Goal: Task Accomplishment & Management: Manage account settings

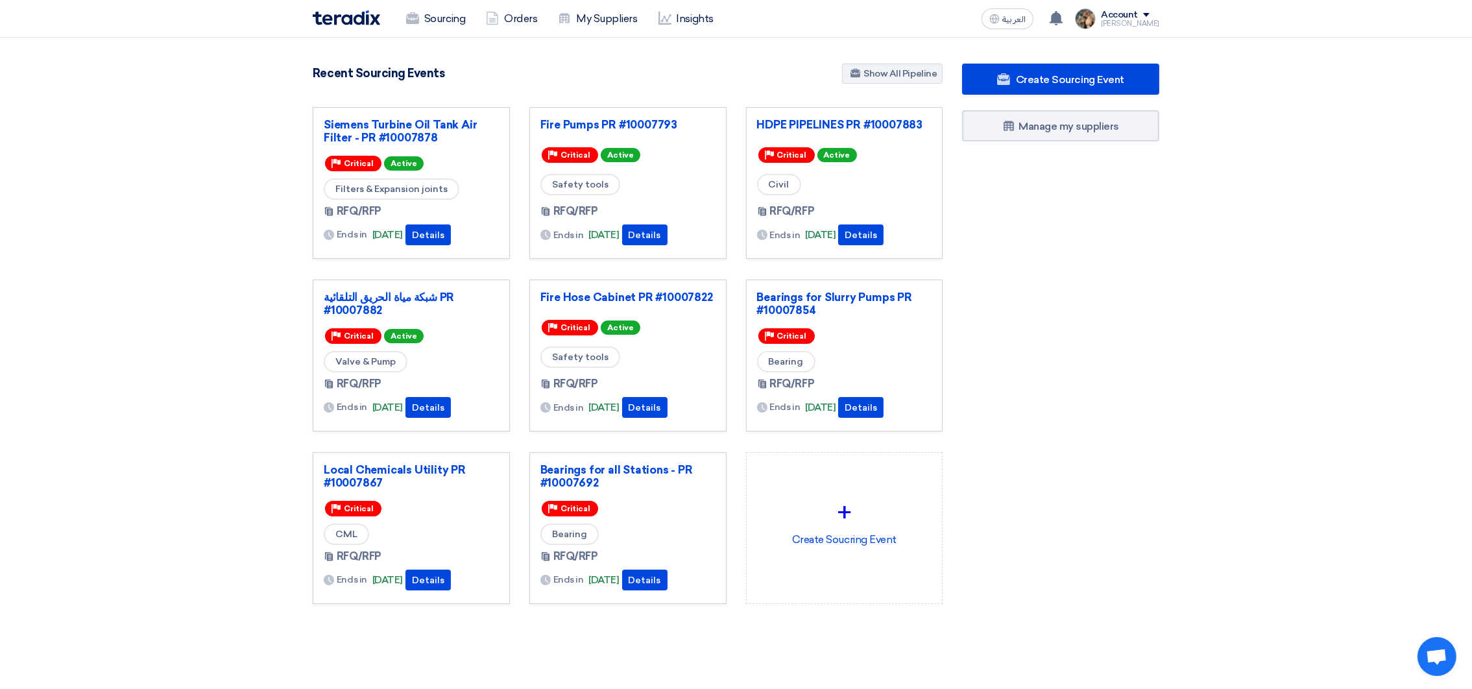
click at [1258, 463] on section "3049 RFx remaining 9 Auctions remaining Create Sourcing Event" at bounding box center [736, 365] width 1472 height 655
click at [830, 294] on link "Bearings for Slurry Pumps PR #10007854" at bounding box center [844, 304] width 175 height 26
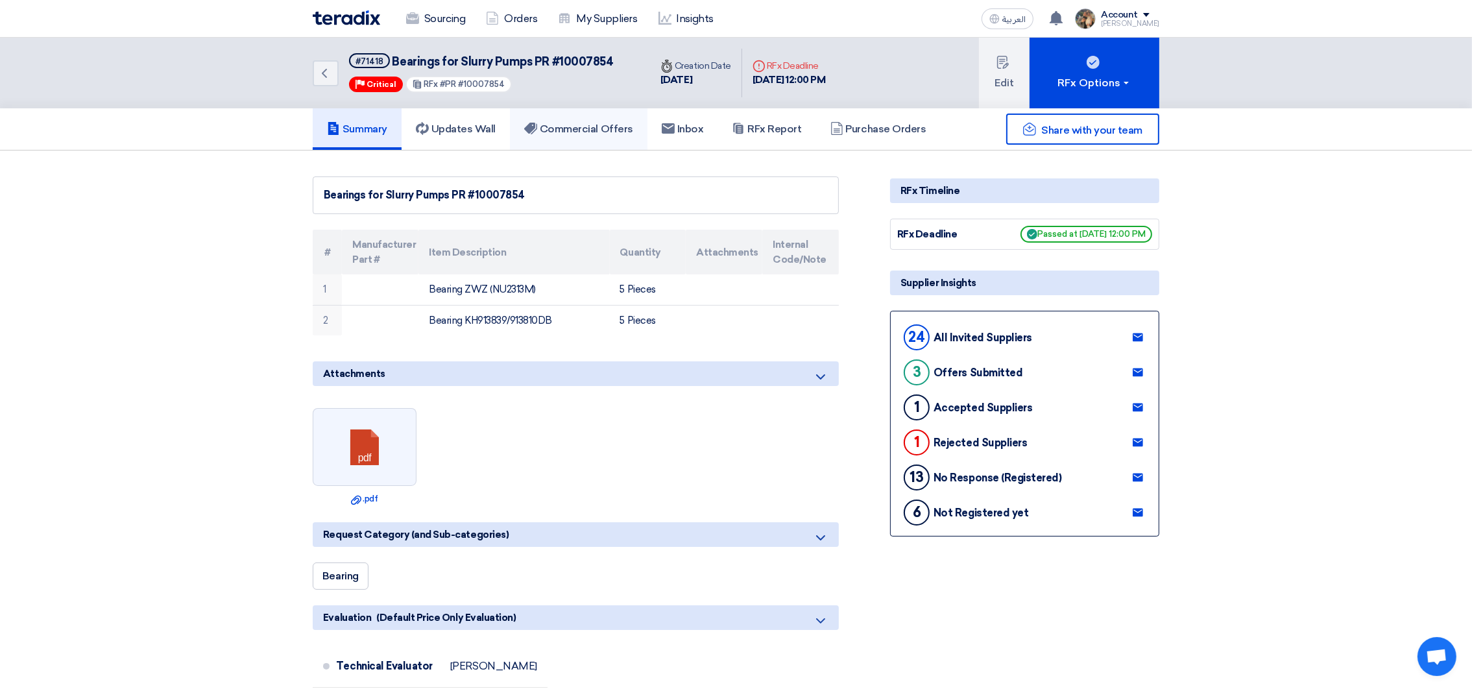
click at [618, 134] on link "Commercial Offers" at bounding box center [579, 129] width 138 height 42
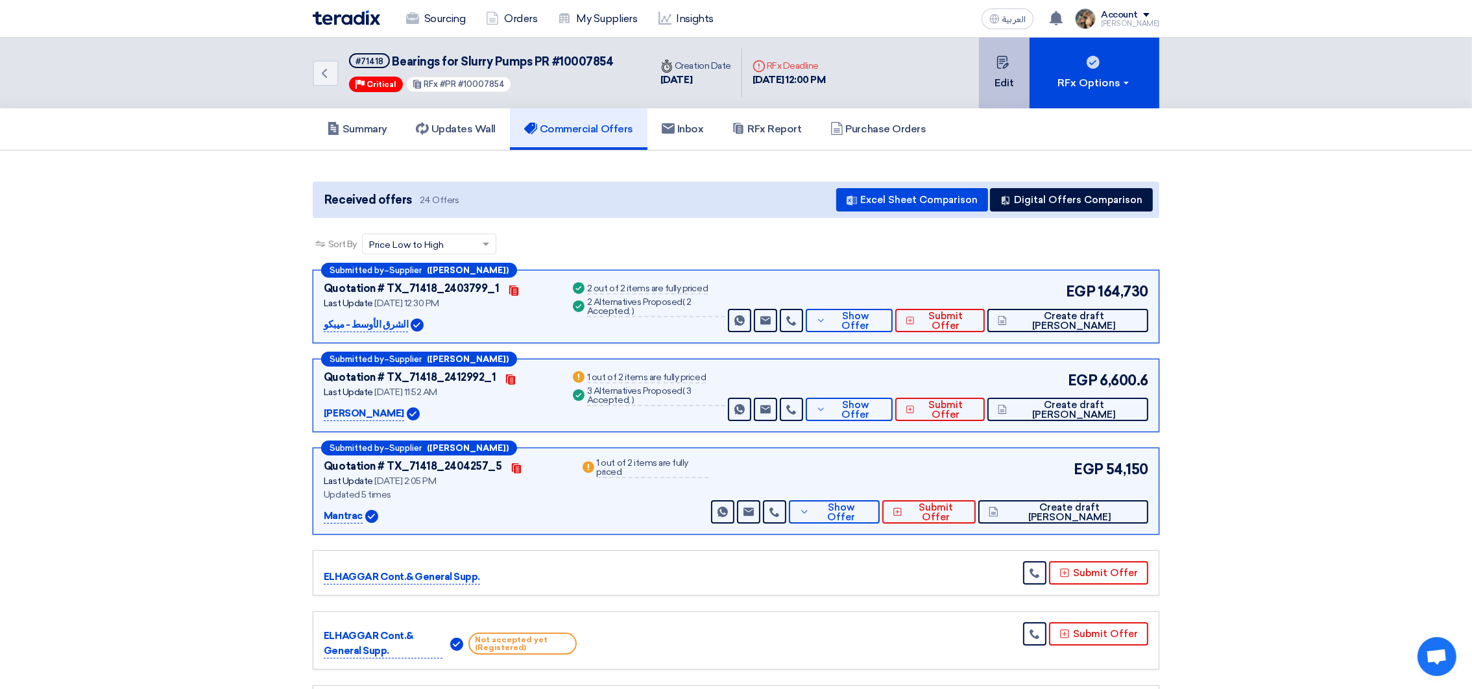
click at [1017, 69] on button "Edit" at bounding box center [1004, 73] width 51 height 71
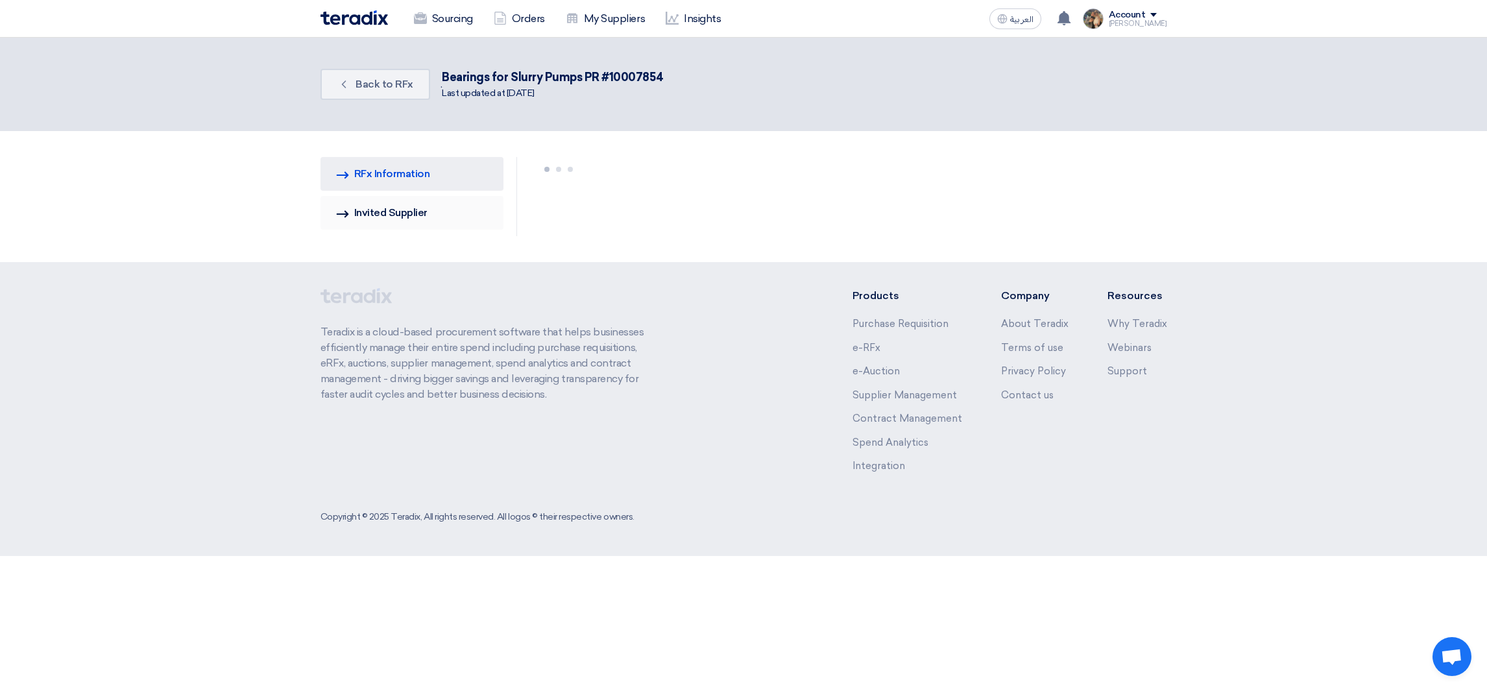
click at [390, 217] on link "Invited Suppliers Invited Supplier" at bounding box center [413, 213] width 184 height 34
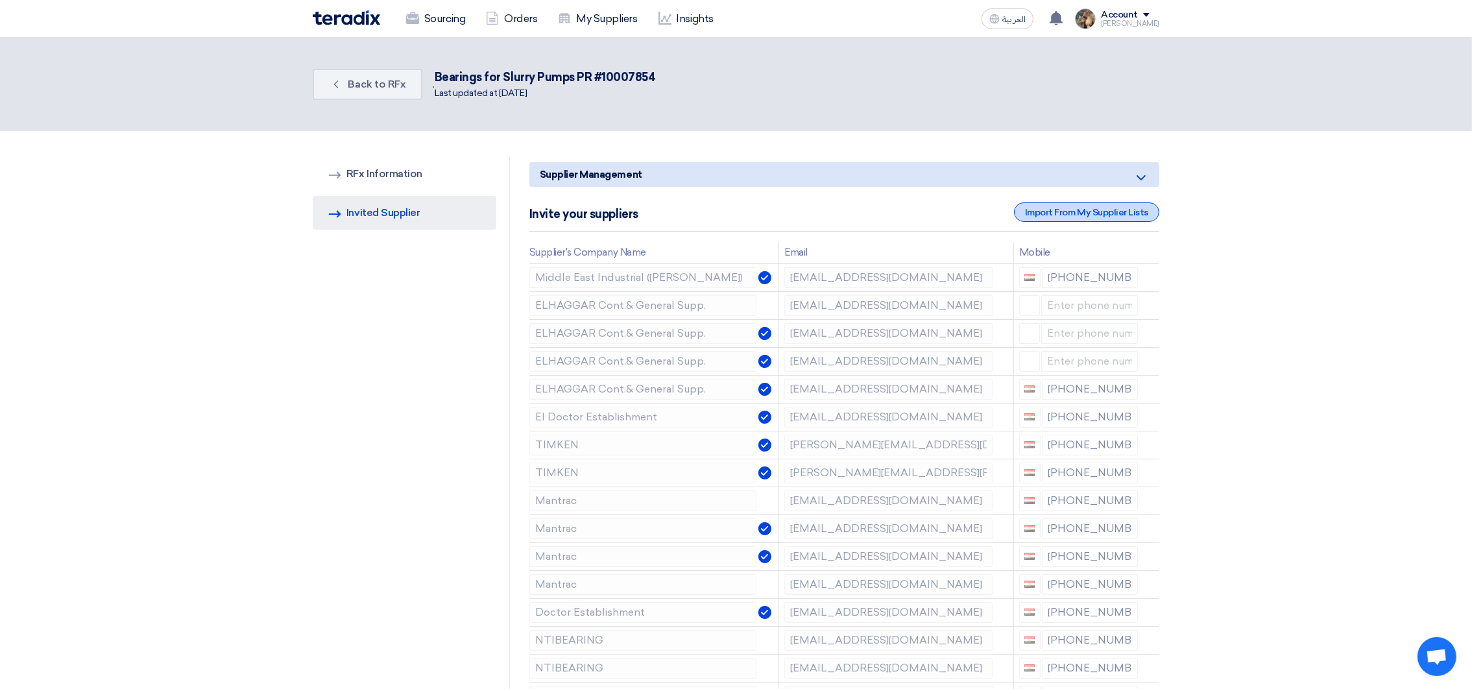
click at [1046, 215] on div "Import From My Supplier Lists" at bounding box center [1086, 211] width 145 height 19
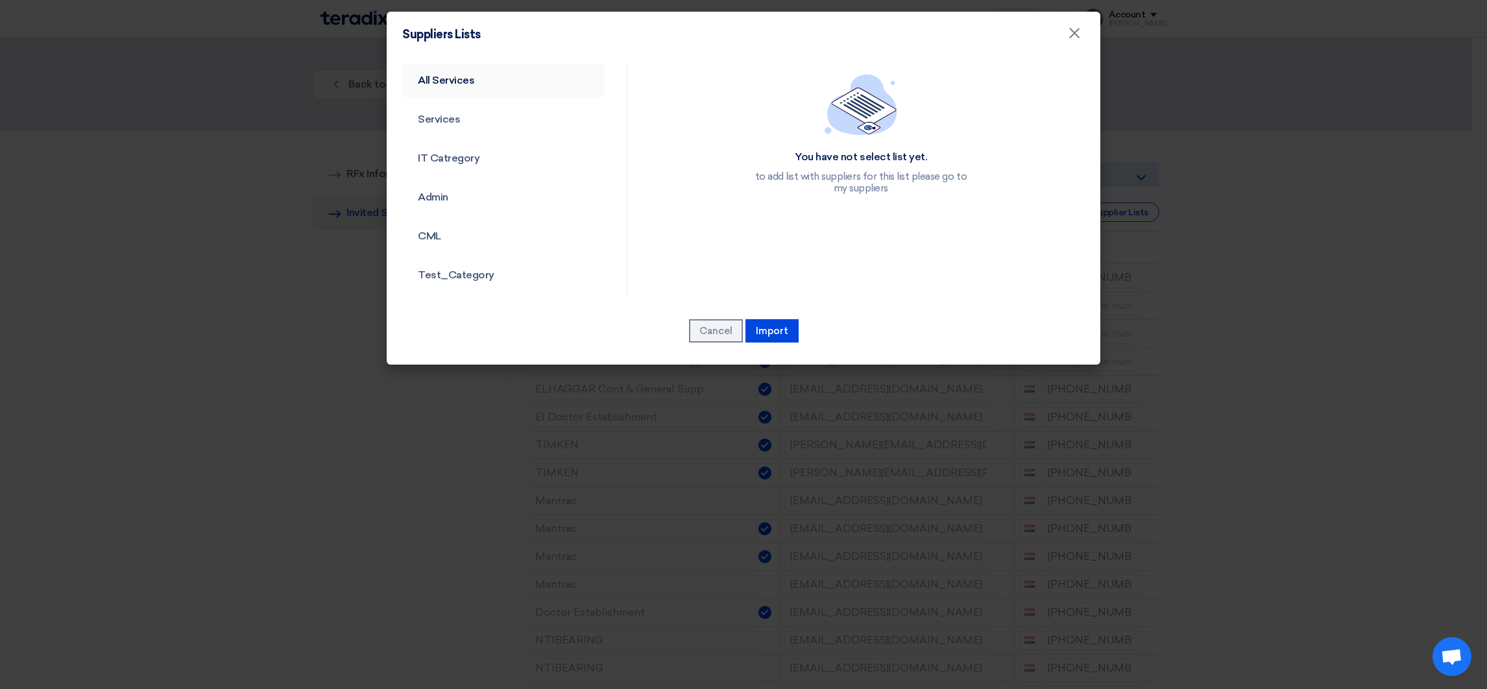
click at [453, 76] on link "All Services" at bounding box center [503, 81] width 202 height 34
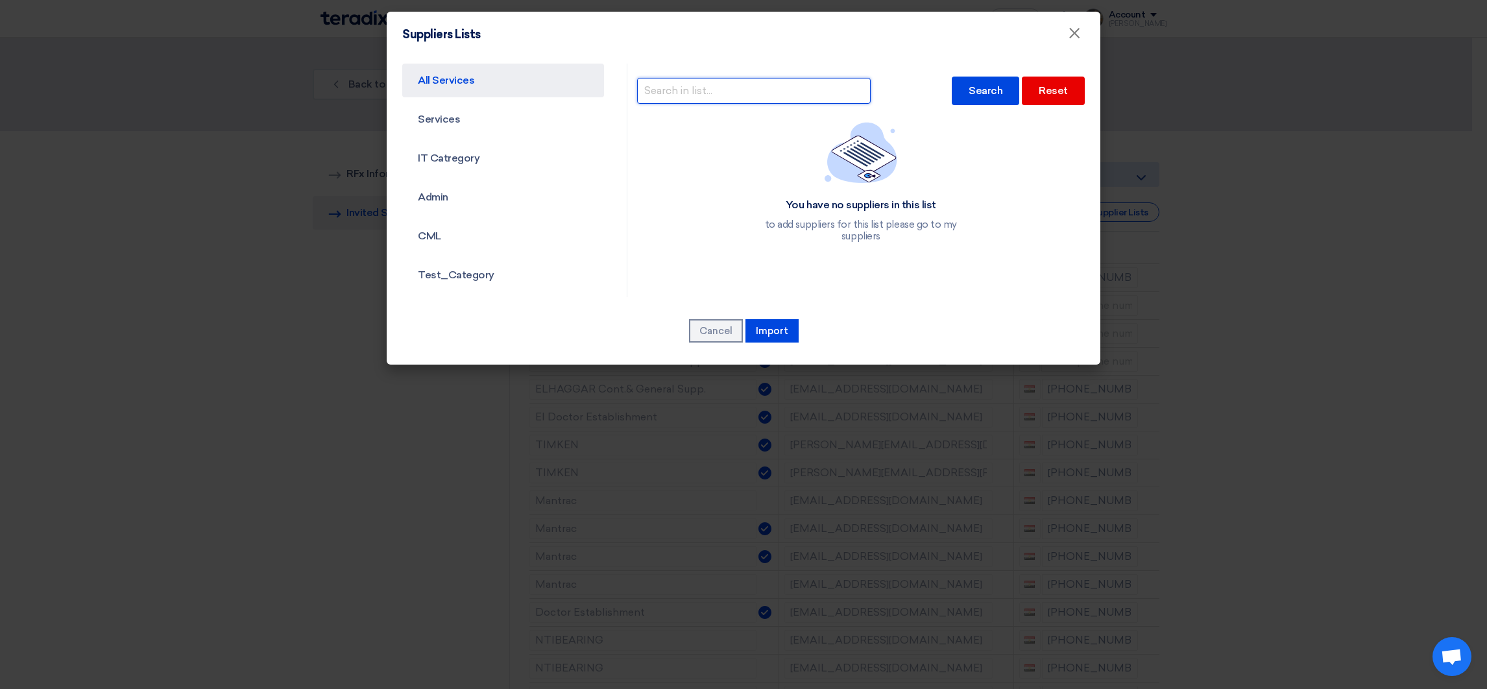
click at [737, 100] on input "text" at bounding box center [754, 91] width 234 height 26
type input "ا"
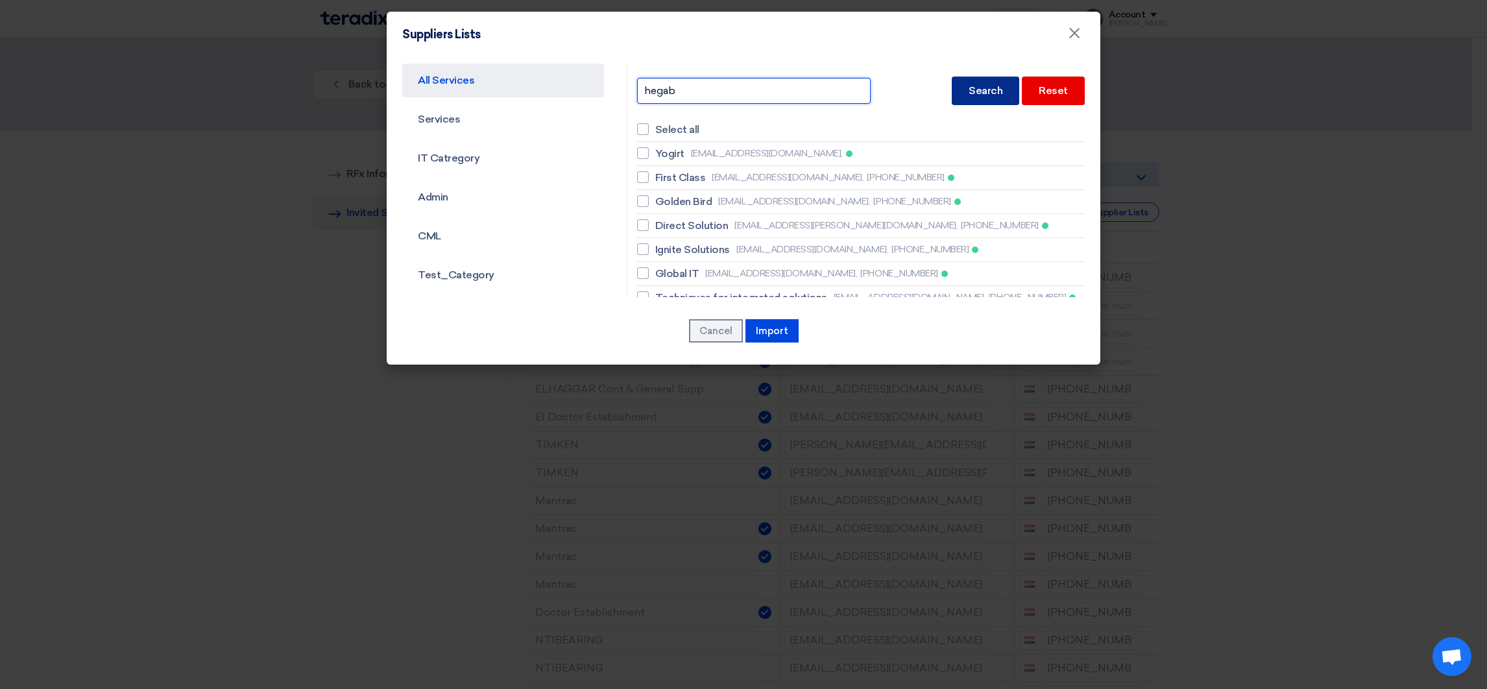
type input "hegab"
click at [965, 95] on div "Search" at bounding box center [985, 91] width 67 height 29
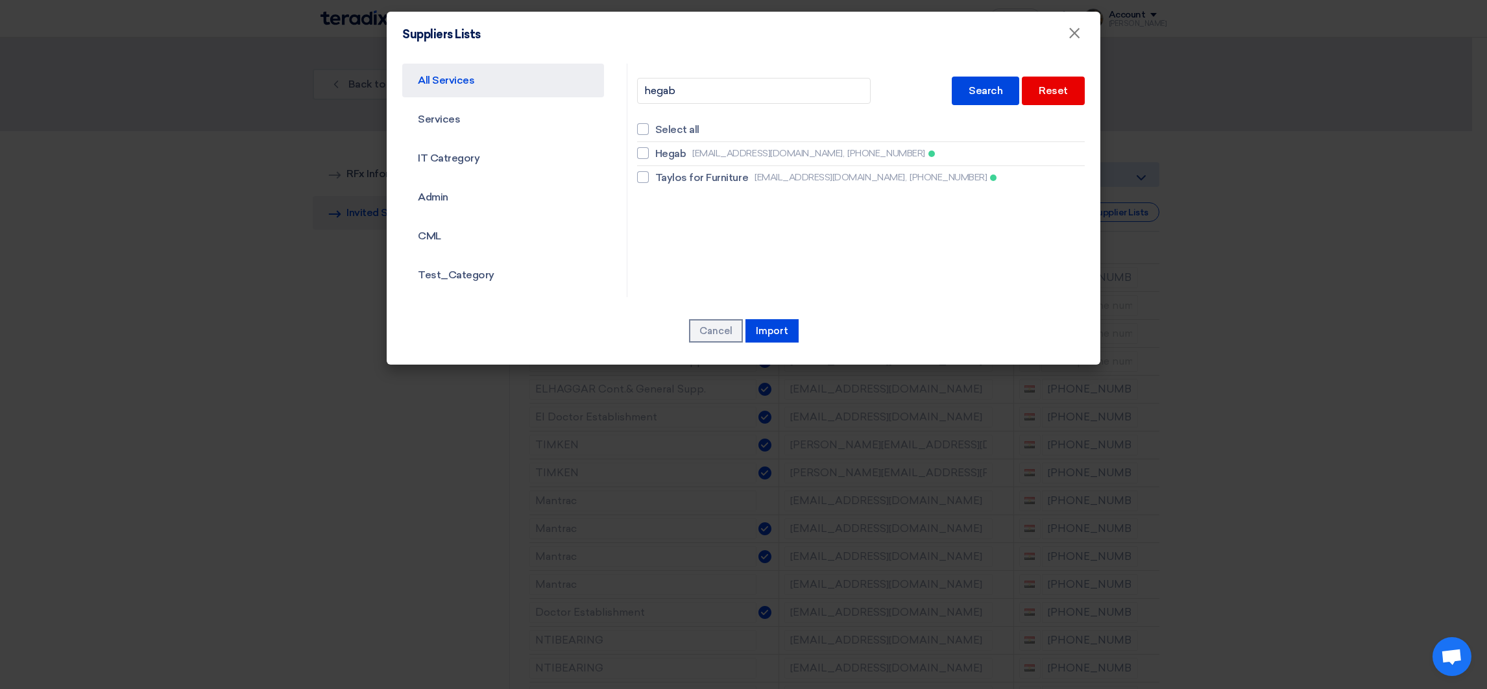
click at [679, 161] on li "Hegab [EMAIL_ADDRESS][DOMAIN_NAME], [PHONE_NUMBER]" at bounding box center [861, 154] width 448 height 24
click at [640, 150] on div at bounding box center [643, 153] width 12 height 12
click at [655, 150] on input "Hegab [EMAIL_ADDRESS][DOMAIN_NAME], [PHONE_NUMBER]" at bounding box center [659, 153] width 8 height 8
checkbox input "true"
click at [762, 328] on button "Import" at bounding box center [772, 330] width 53 height 23
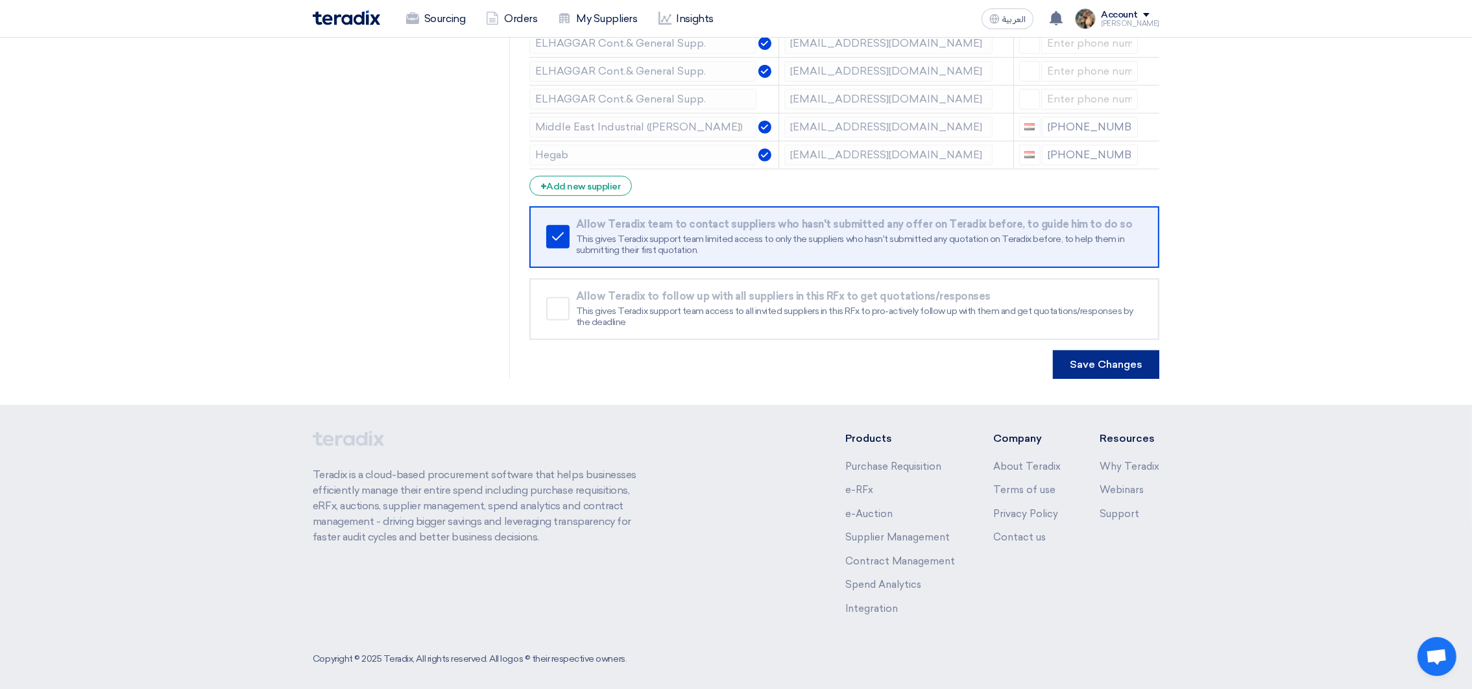
scroll to position [799, 0]
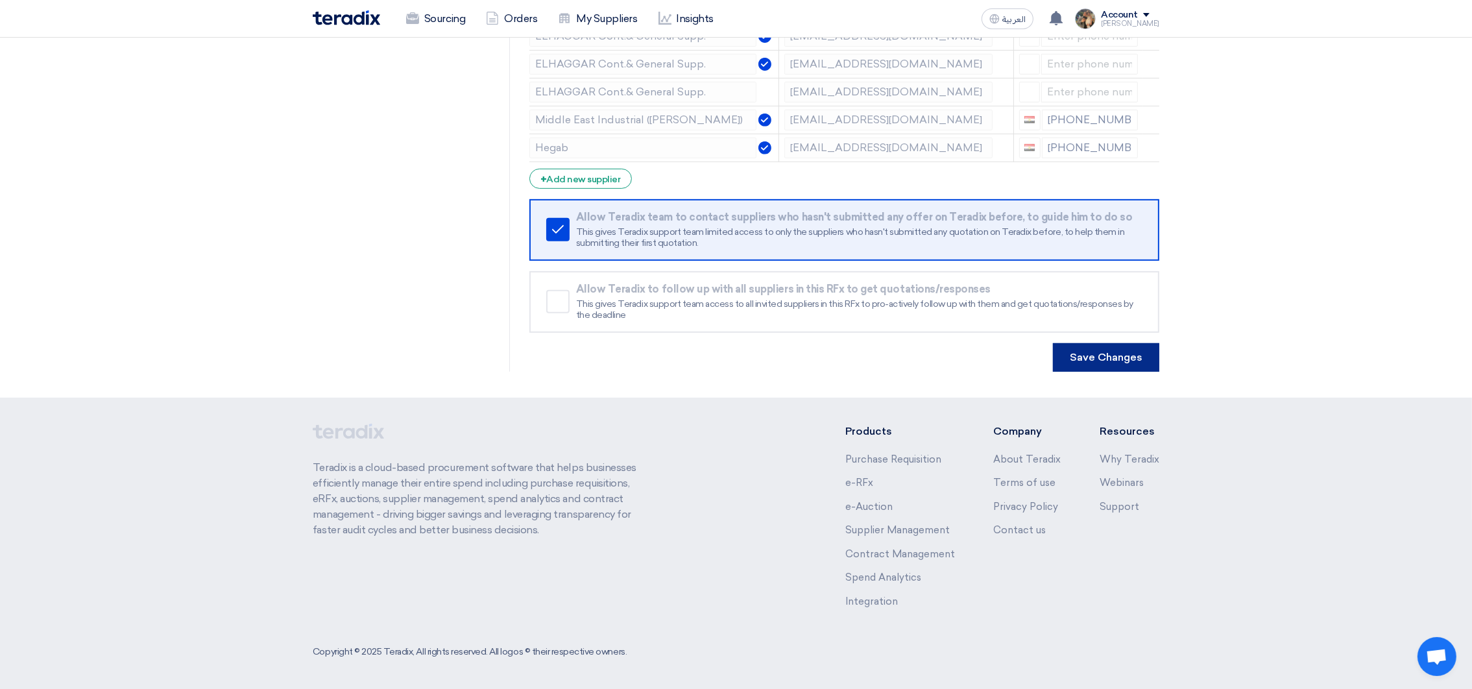
click at [1119, 349] on button "Save Changes" at bounding box center [1106, 357] width 106 height 29
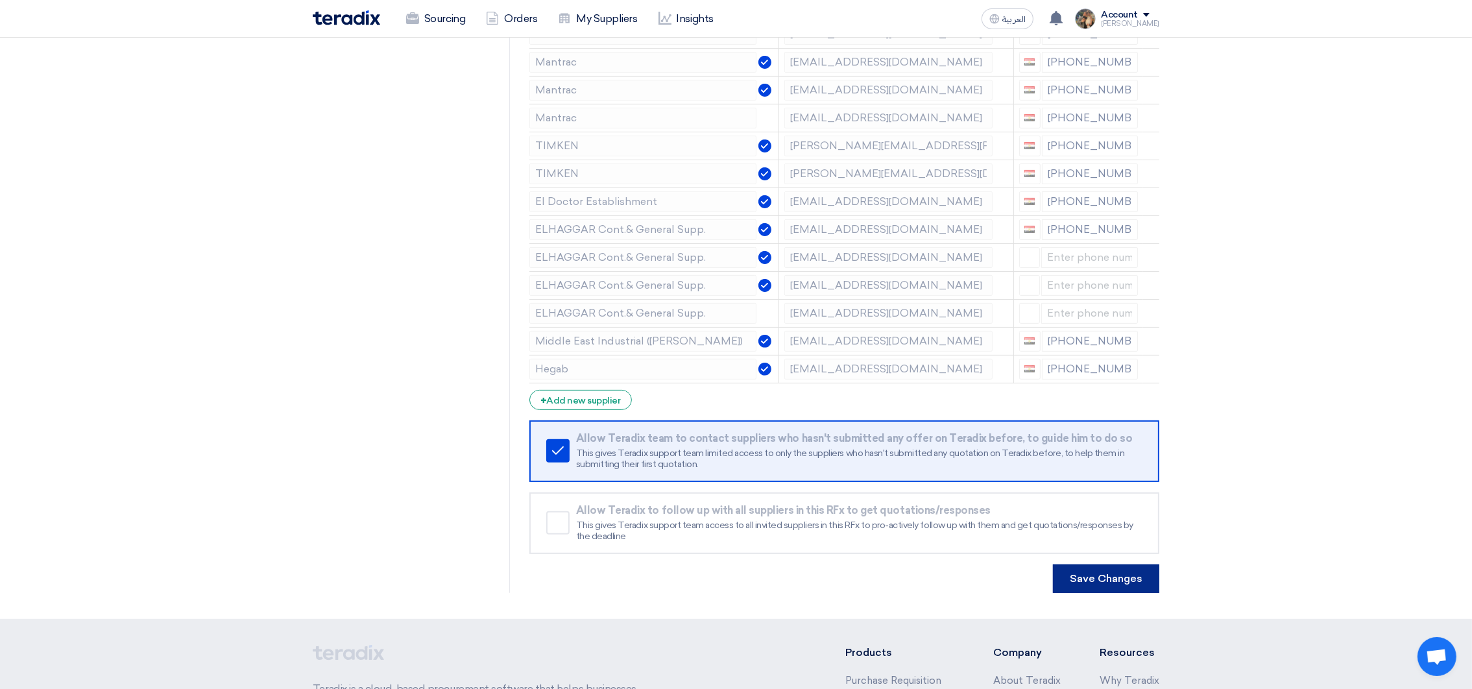
scroll to position [681, 0]
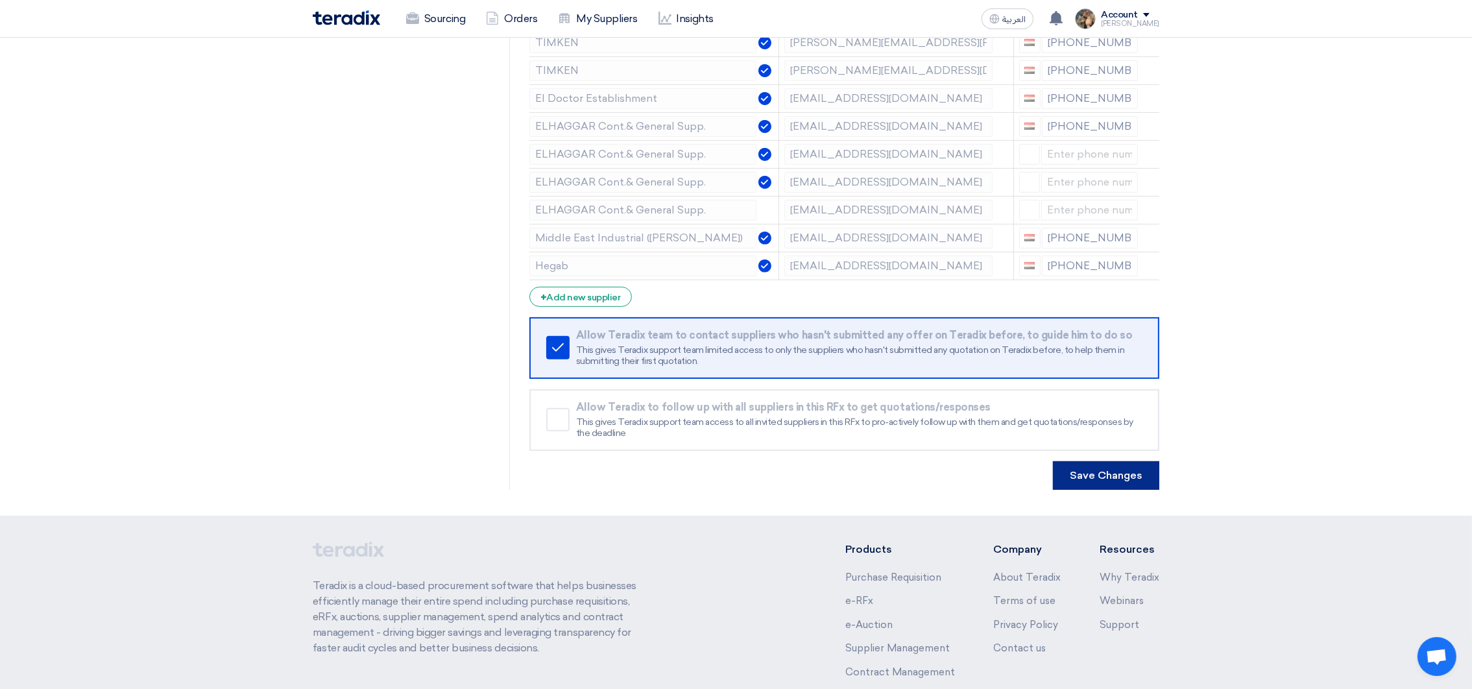
click at [1112, 482] on button "Save Changes" at bounding box center [1106, 475] width 106 height 29
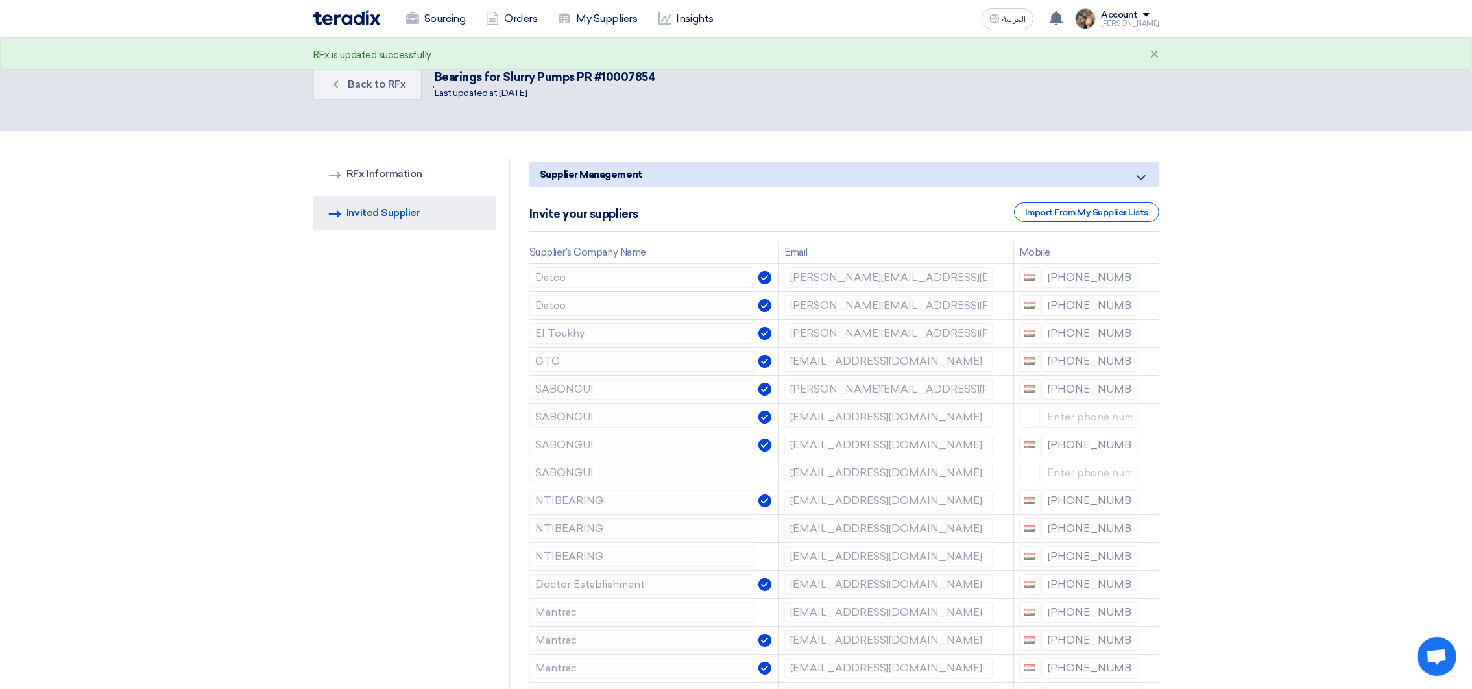
click at [326, 16] on img at bounding box center [346, 17] width 67 height 15
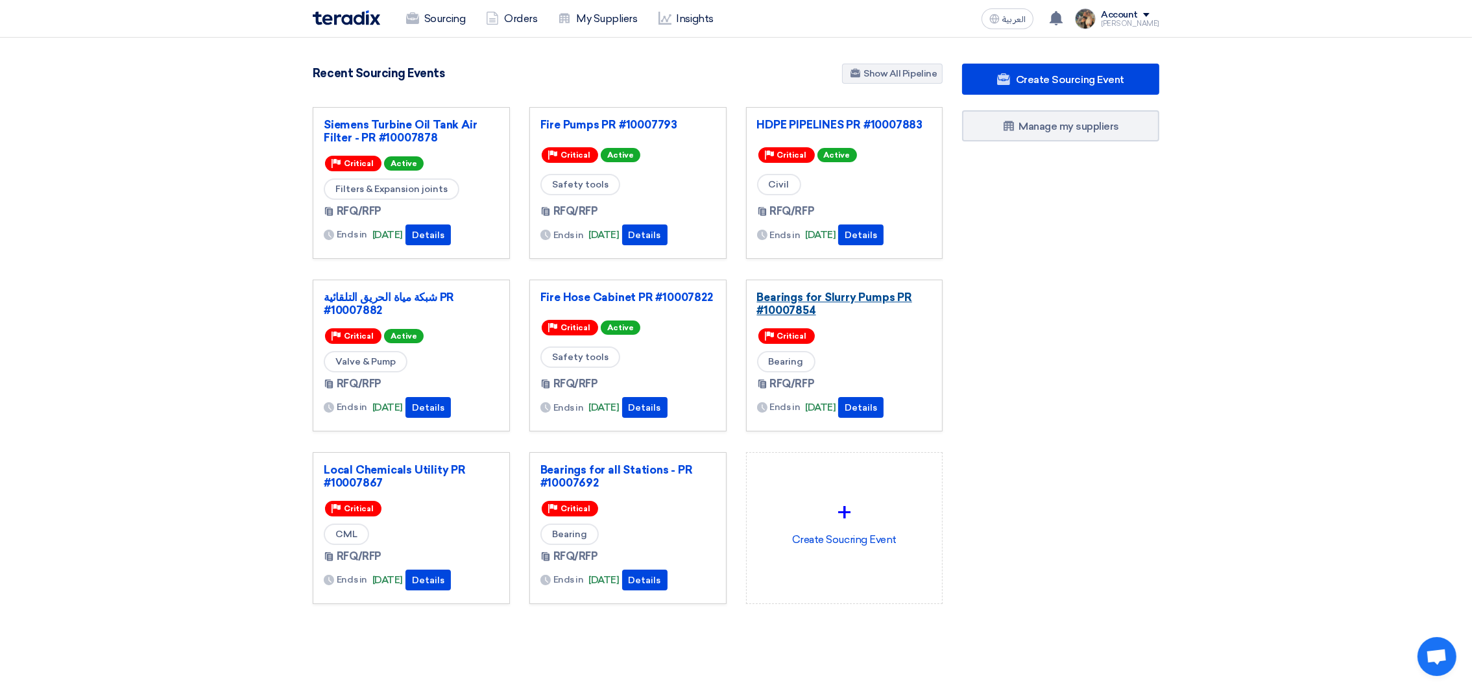
click at [785, 300] on link "Bearings for Slurry Pumps PR #10007854" at bounding box center [844, 304] width 175 height 26
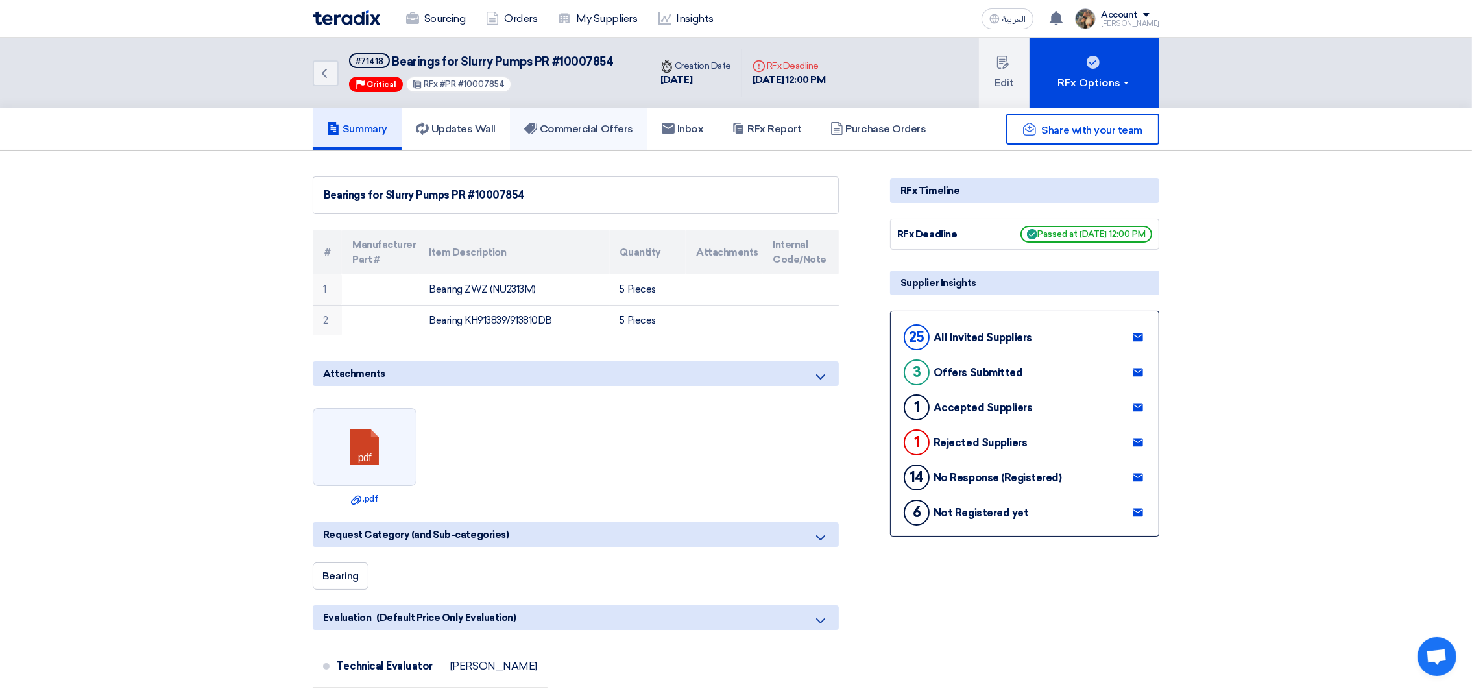
click at [628, 128] on h5 "Commercial Offers" at bounding box center [578, 129] width 109 height 13
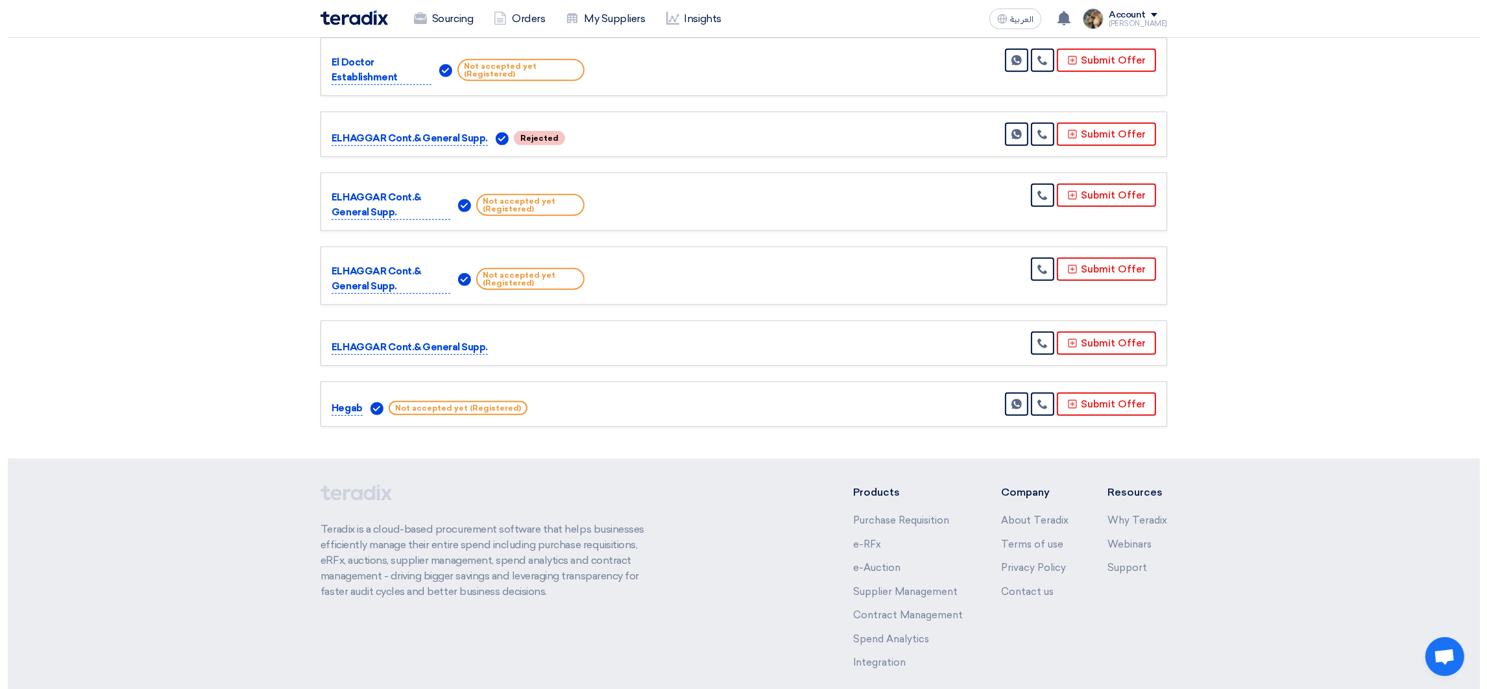
scroll to position [1556, 0]
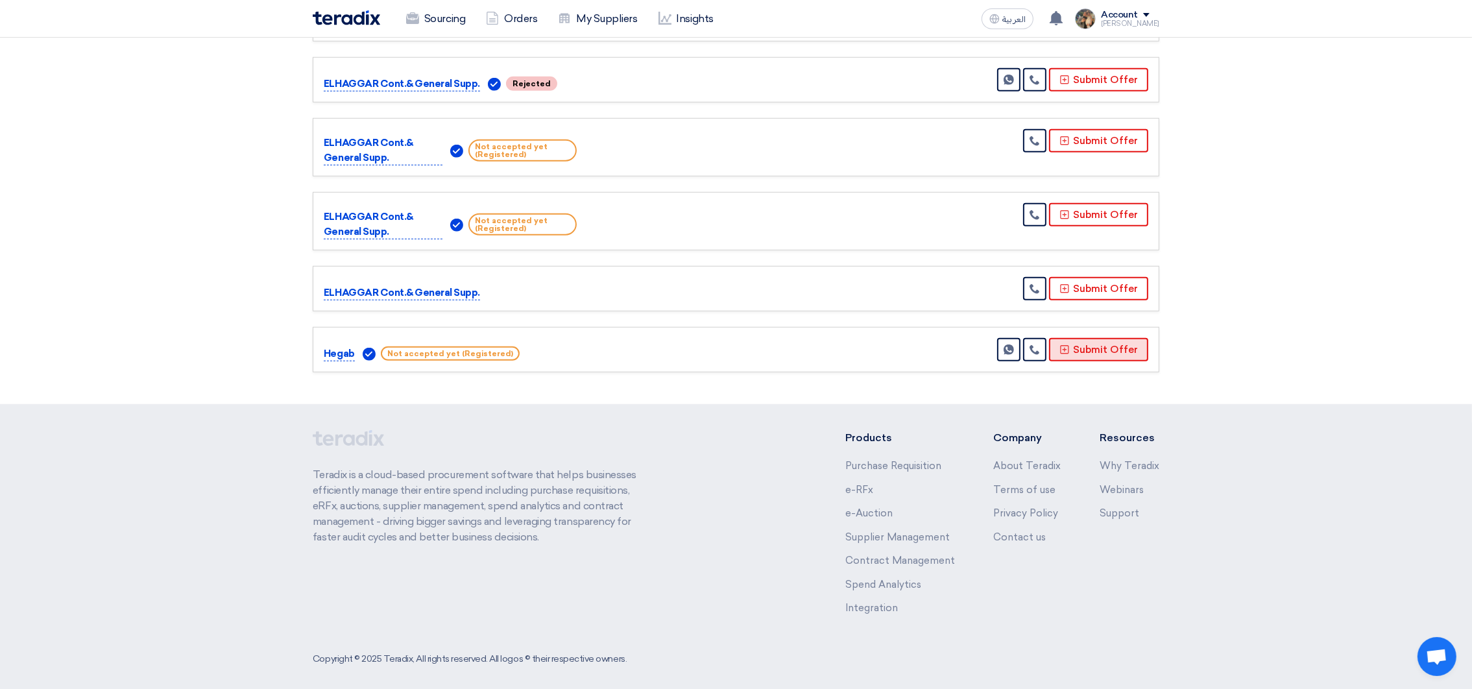
click at [1077, 342] on button "Submit Offer" at bounding box center [1098, 349] width 99 height 23
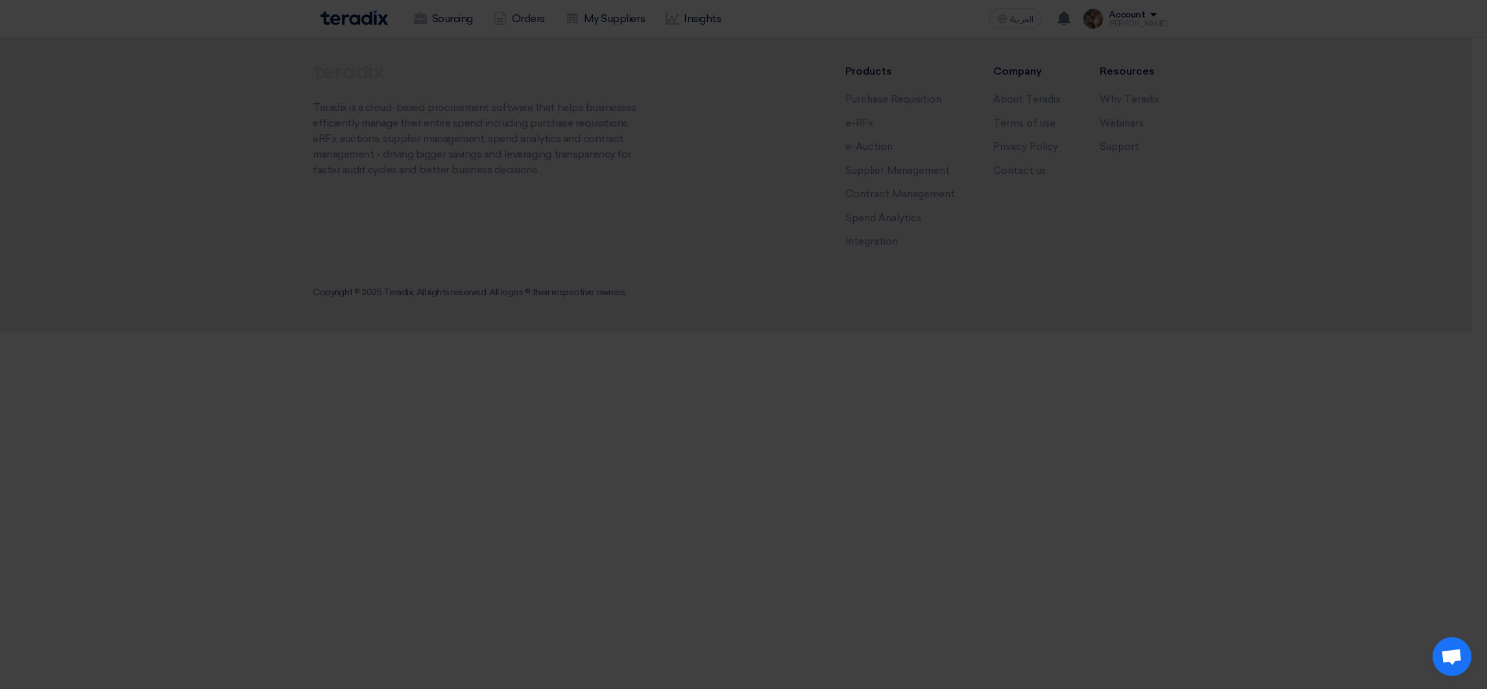
click at [673, 206] on div "Submit a new offer for this request Start a new offer submission from scratch" at bounding box center [744, 125] width 714 height 185
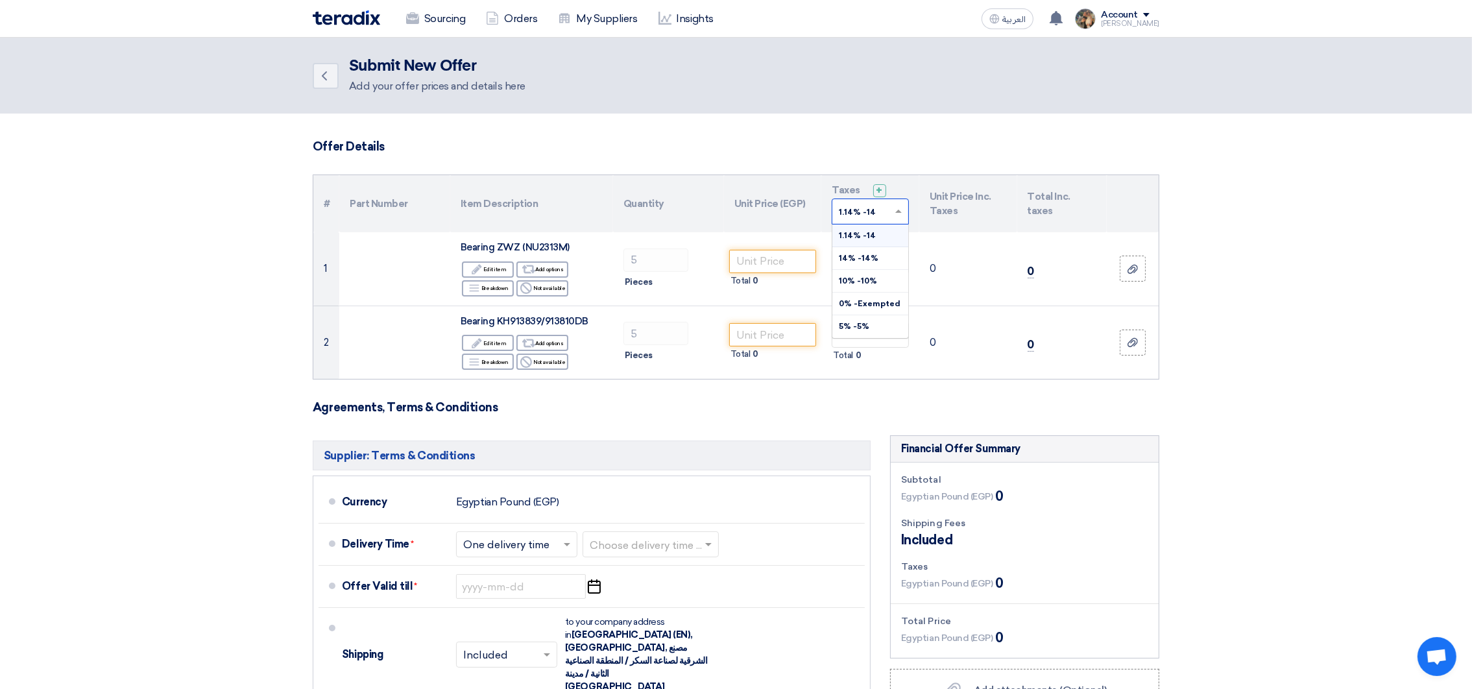
click at [859, 219] on input "text" at bounding box center [864, 212] width 50 height 21
click at [868, 260] on span "14% -14%" at bounding box center [859, 258] width 40 height 9
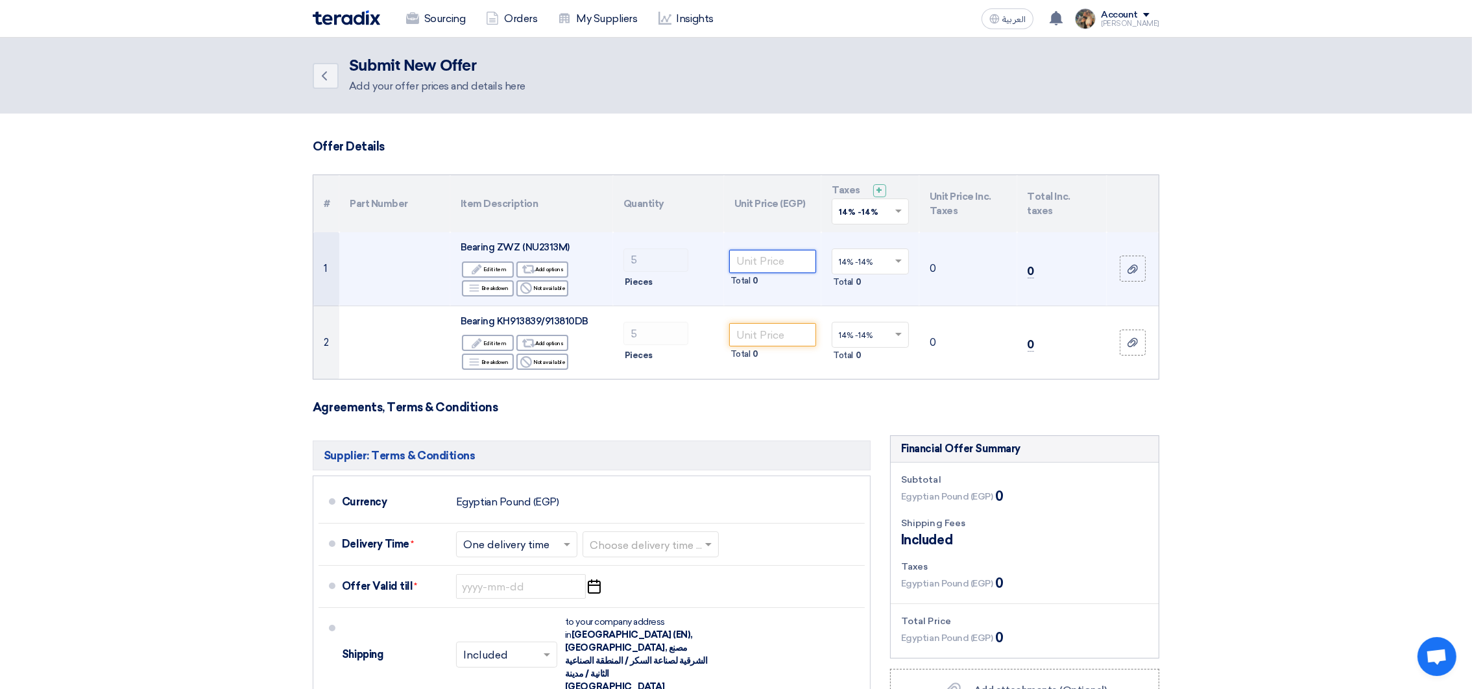
click at [777, 258] on input "number" at bounding box center [773, 261] width 88 height 23
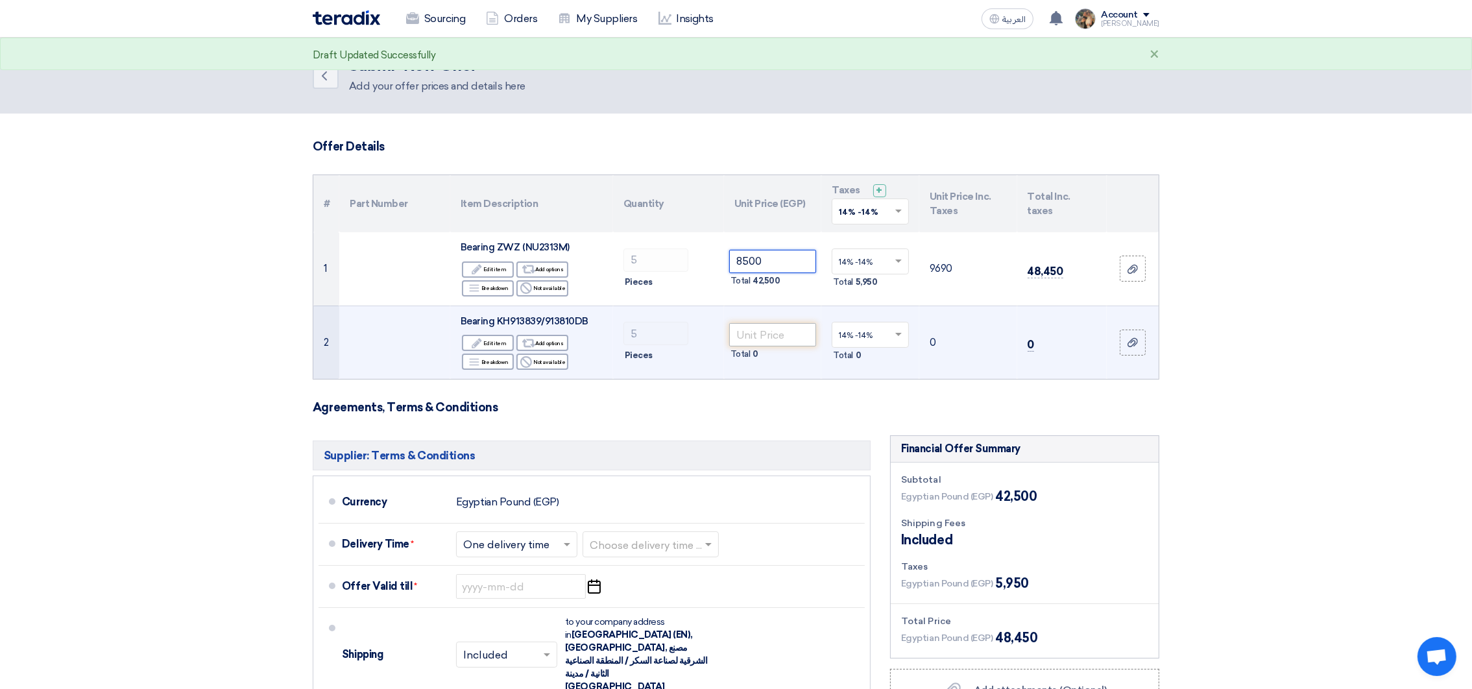
type input "8500"
click at [766, 333] on input "number" at bounding box center [773, 334] width 88 height 23
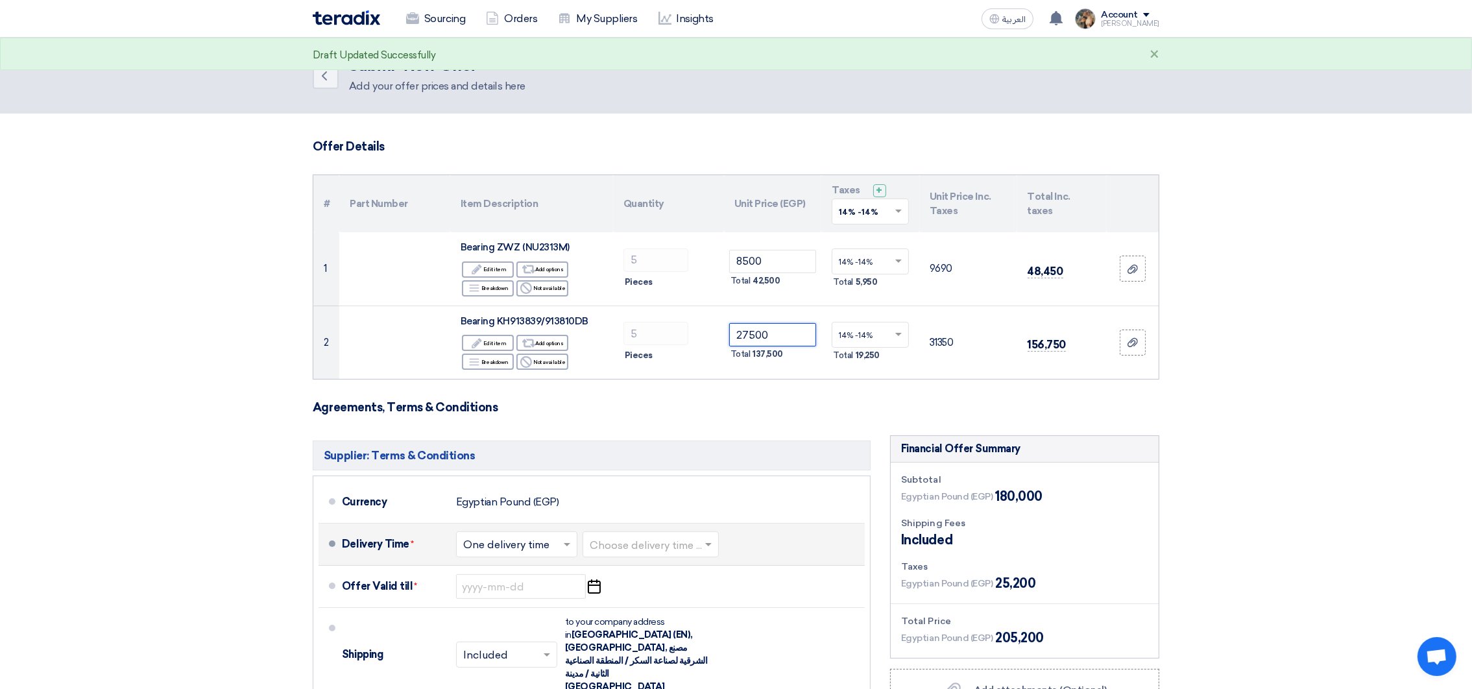
type input "27500"
click at [687, 544] on input "text" at bounding box center [651, 546] width 123 height 19
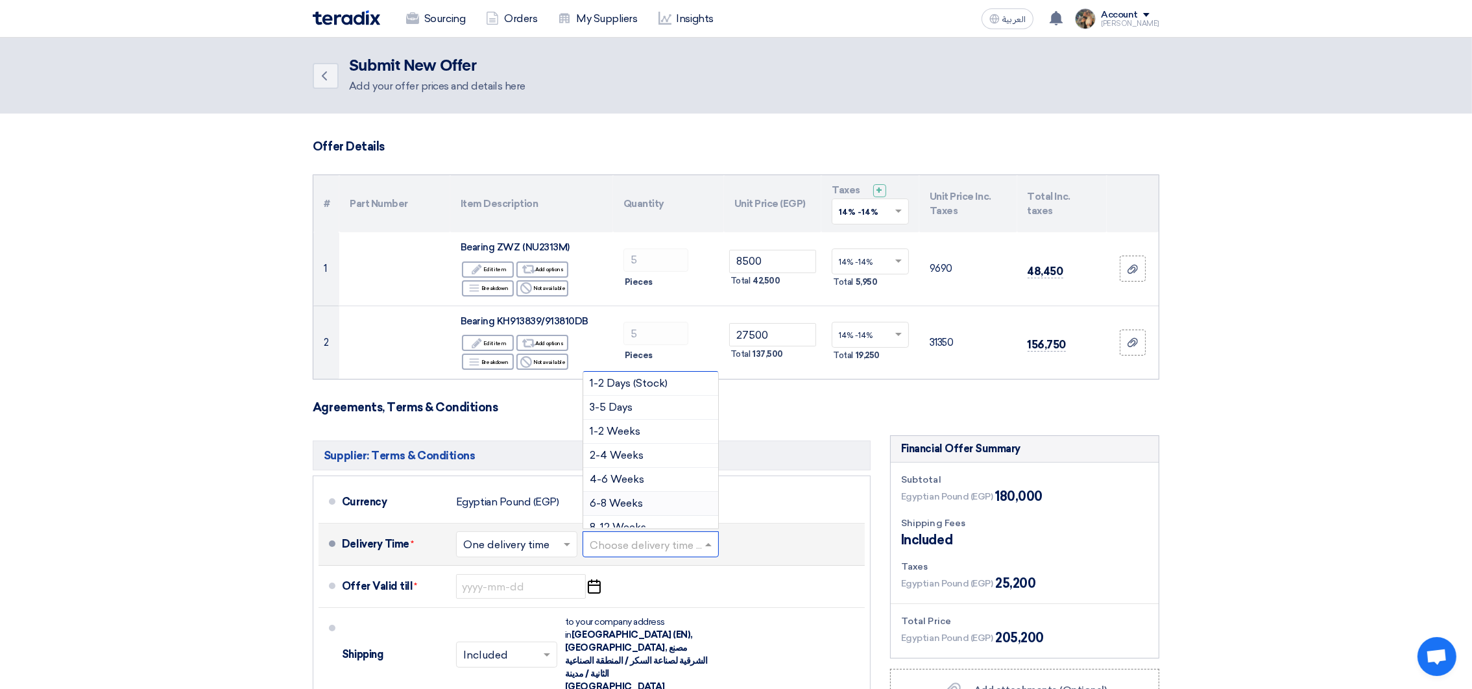
click at [627, 509] on span "6-8 Weeks" at bounding box center [616, 503] width 53 height 12
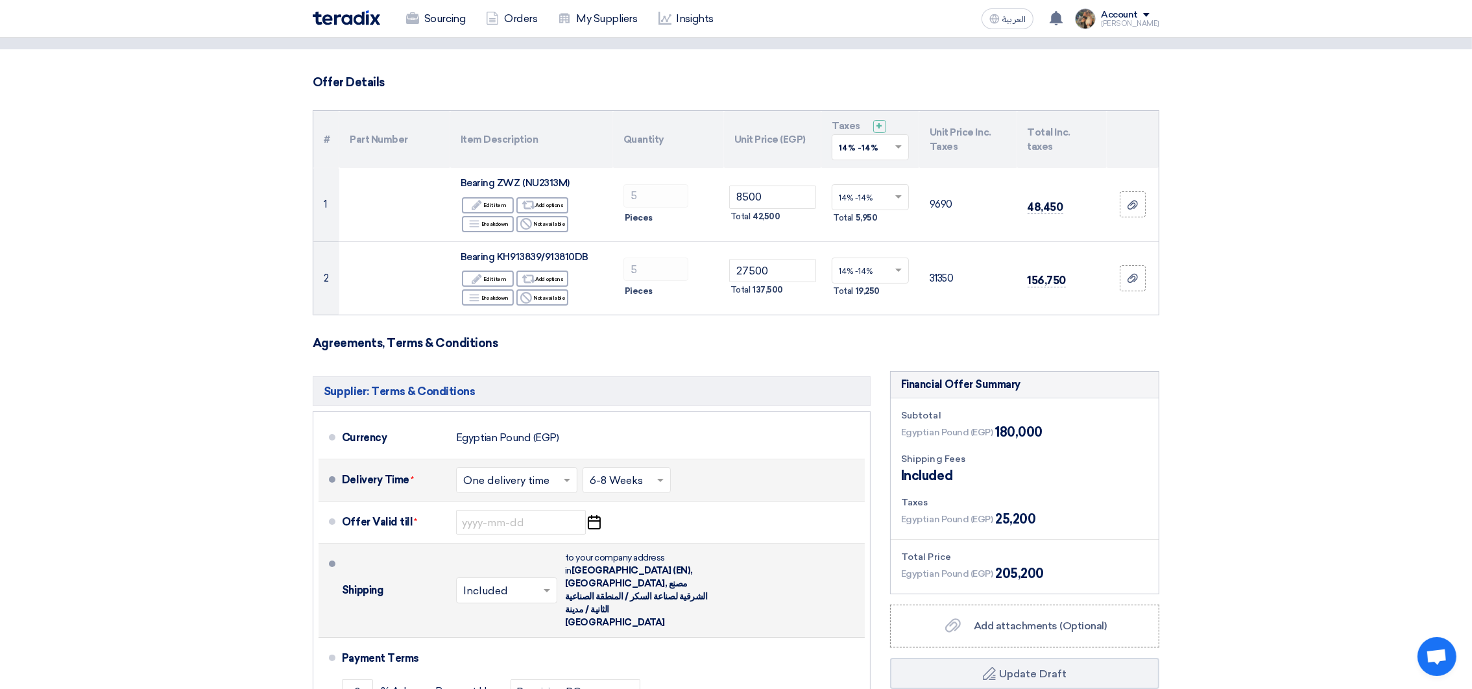
scroll to position [97, 0]
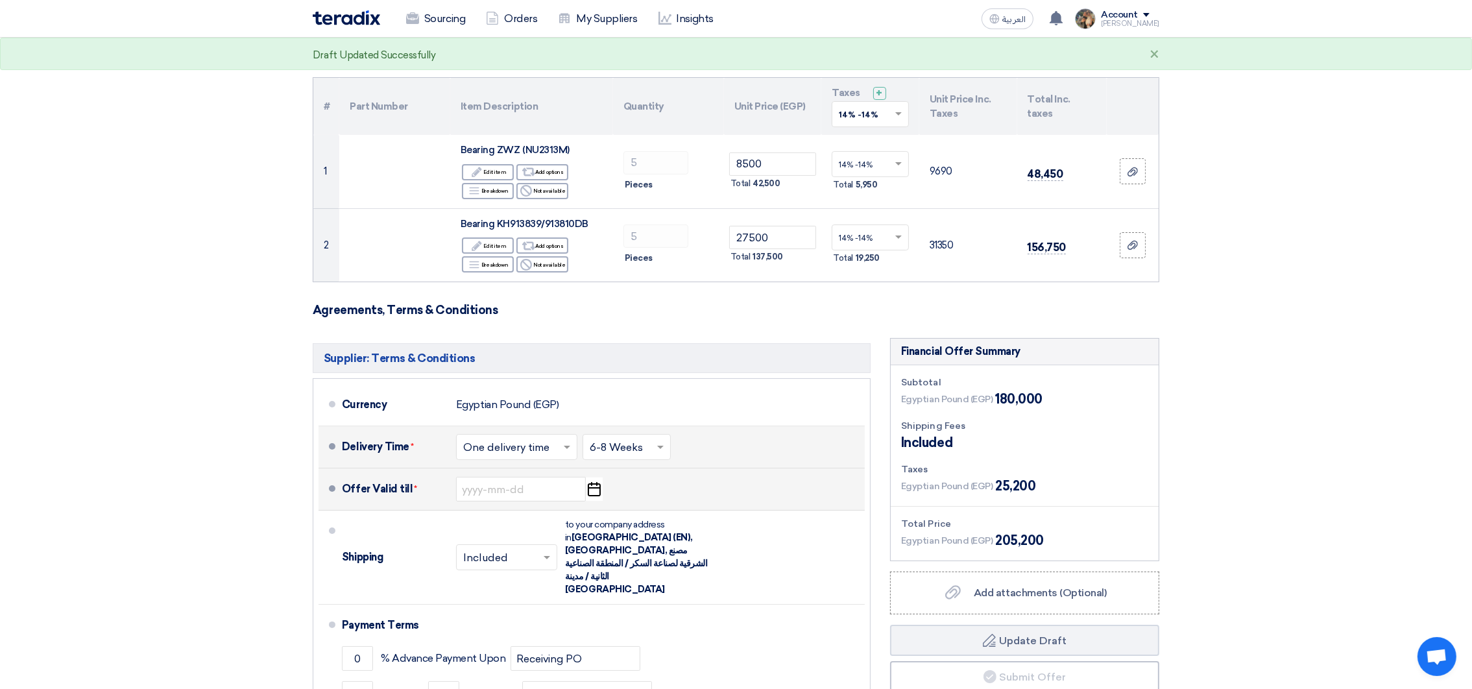
click at [594, 494] on icon "Pick a date" at bounding box center [594, 489] width 18 height 23
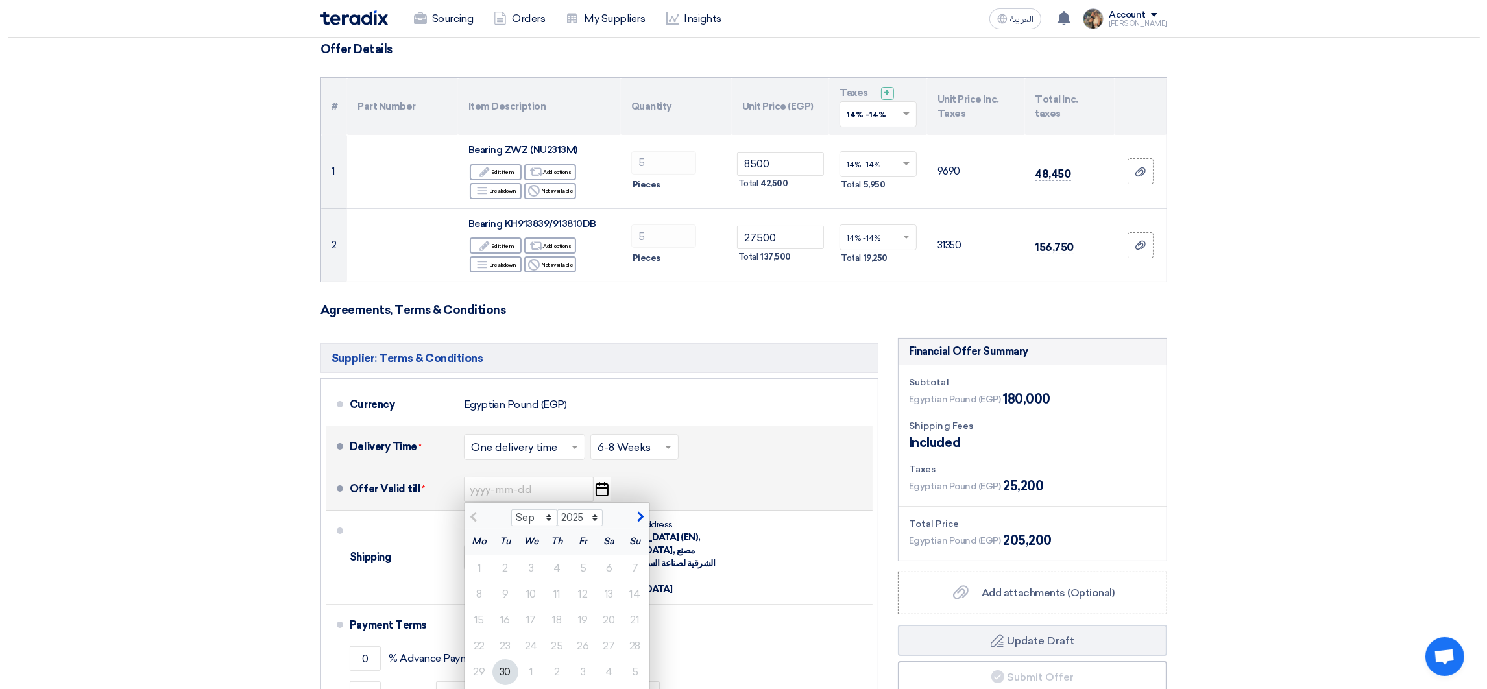
scroll to position [291, 0]
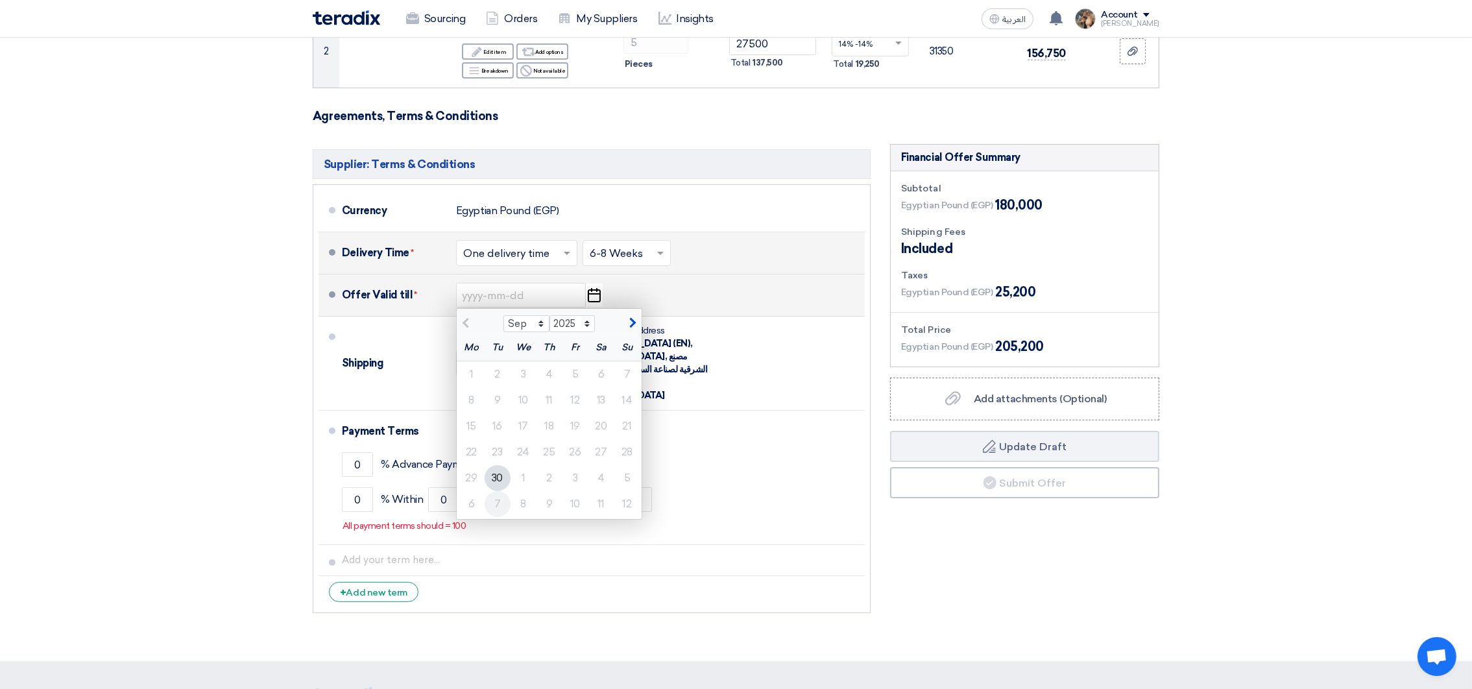
click at [499, 509] on div "7" at bounding box center [498, 504] width 26 height 26
type input "[DATE]"
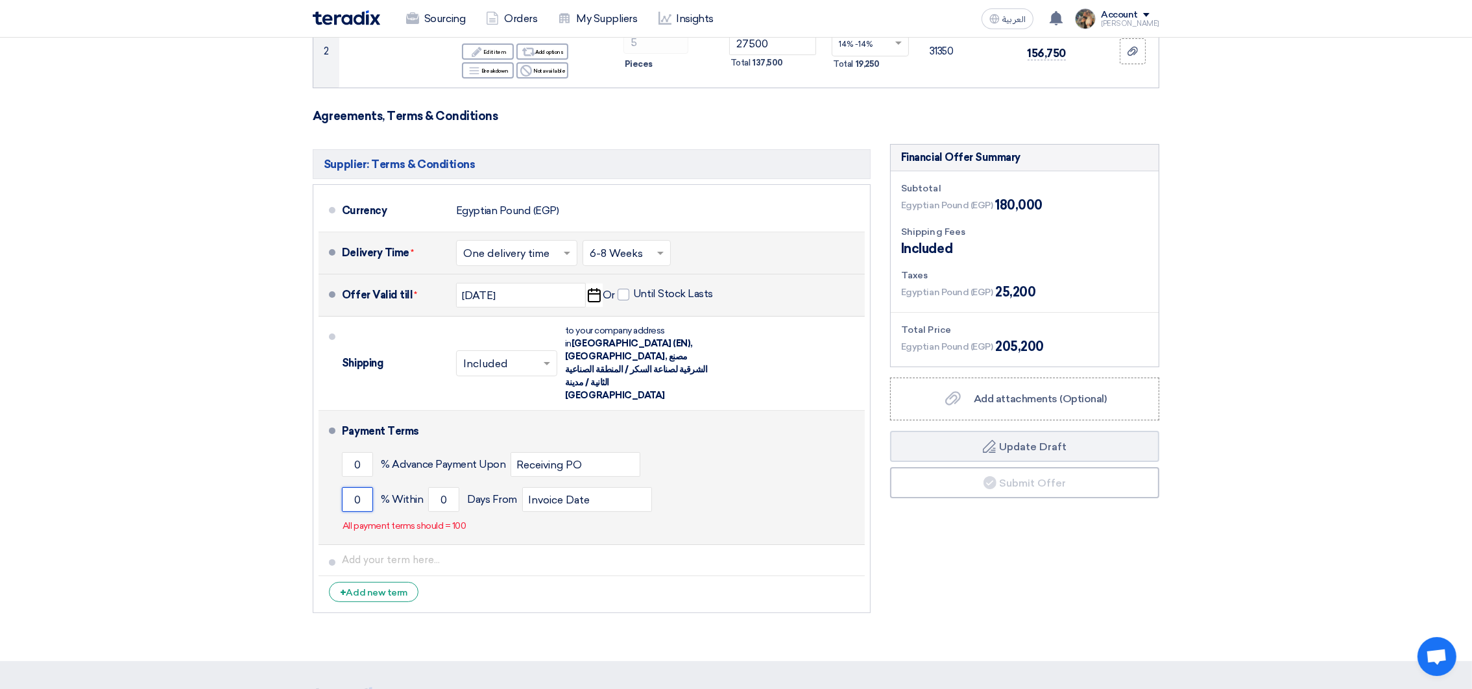
click at [348, 487] on input "0" at bounding box center [357, 499] width 31 height 25
type input "100"
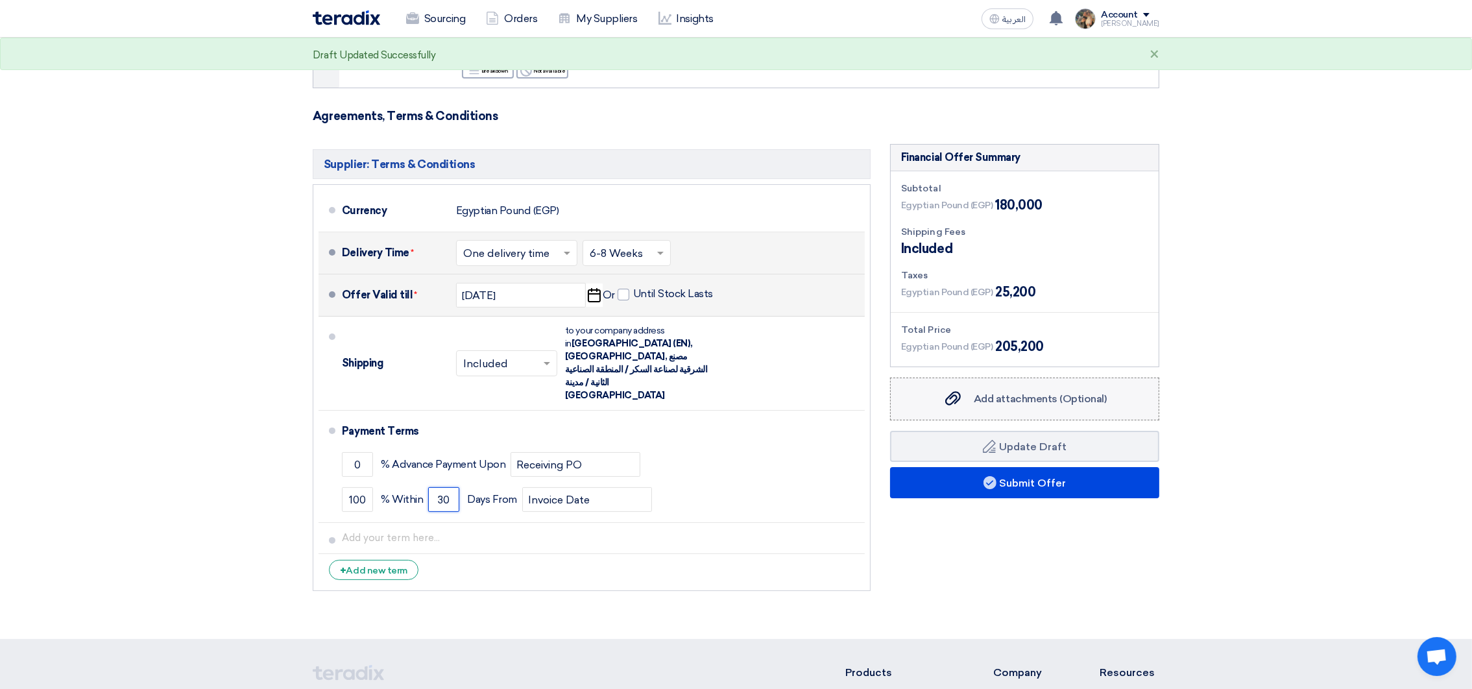
type input "30"
click at [937, 388] on label "Add attachments (Optional) Add attachments (Optional)" at bounding box center [1024, 399] width 269 height 43
click at [0, 0] on input "Add attachments (Optional) Add attachments (Optional)" at bounding box center [0, 0] width 0 height 0
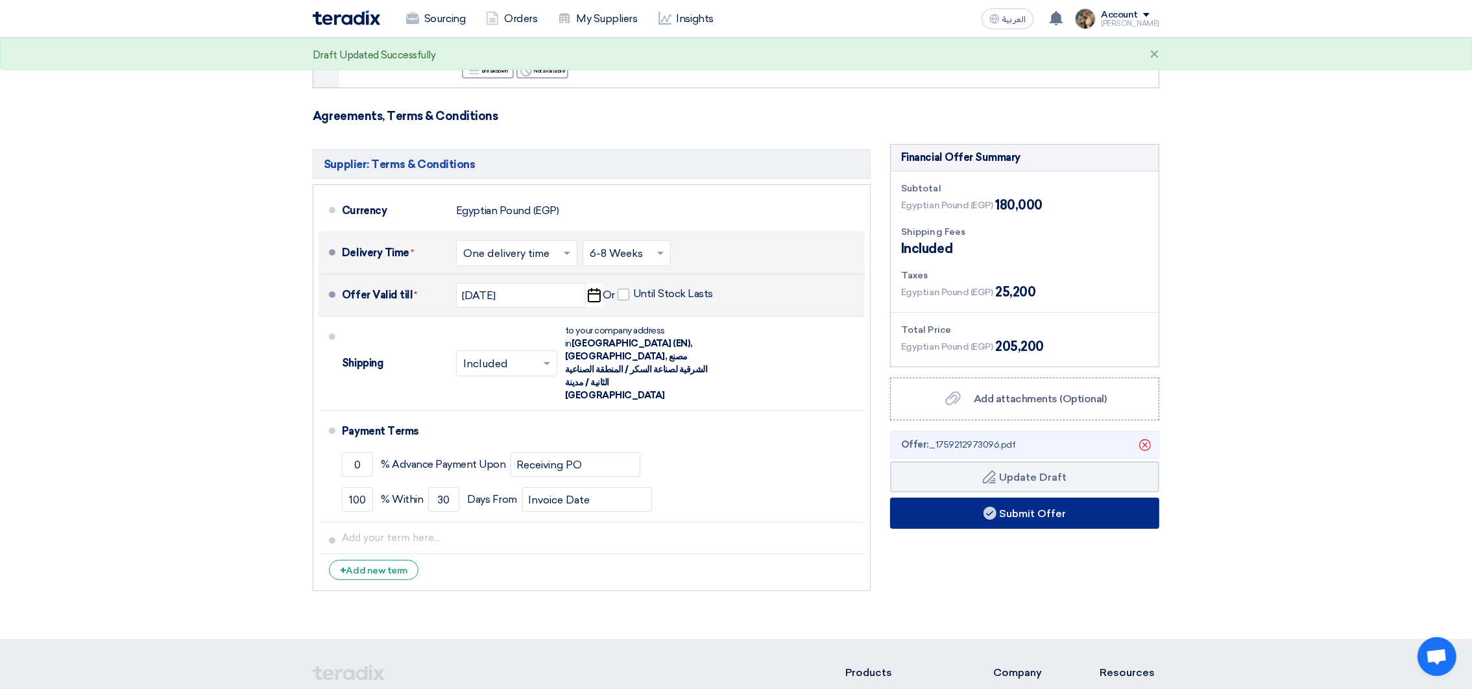
click at [1058, 515] on button "Submit Offer" at bounding box center [1024, 513] width 269 height 31
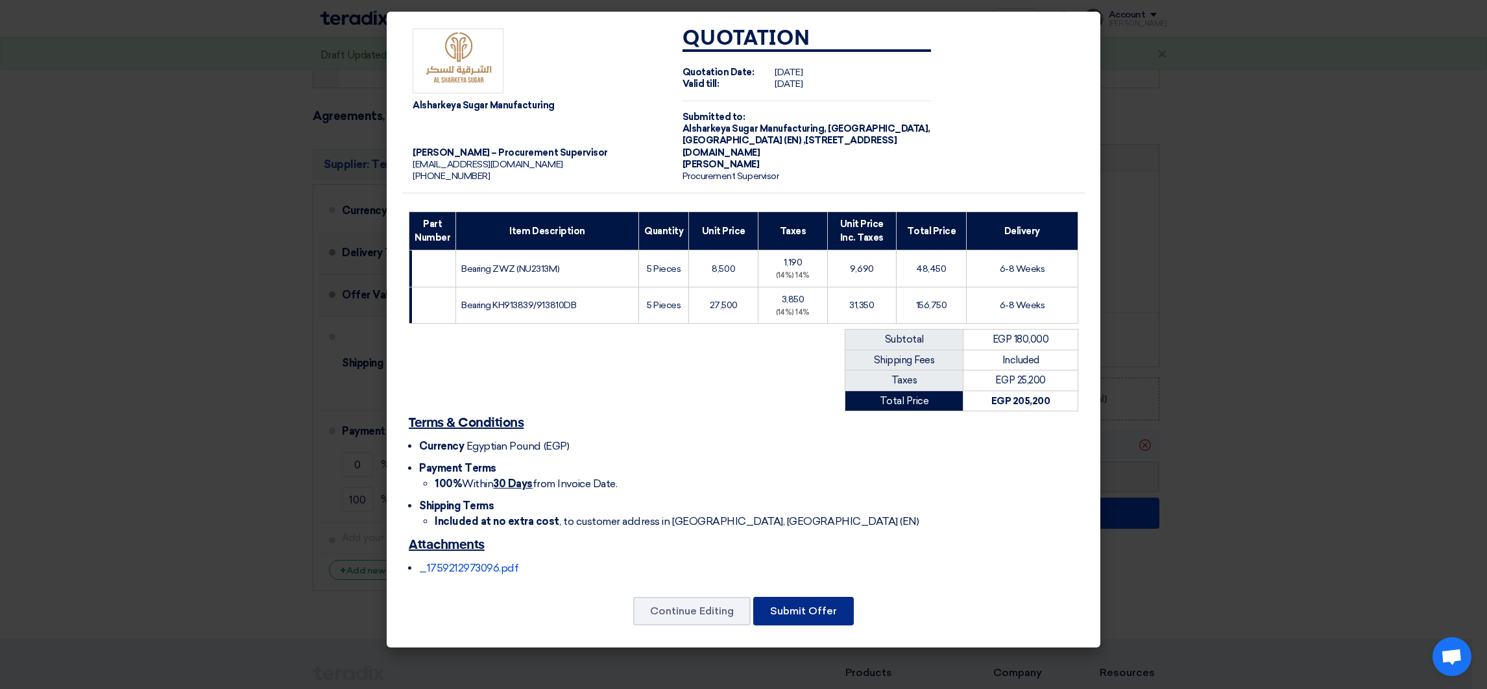
click at [820, 614] on button "Submit Offer" at bounding box center [803, 611] width 101 height 29
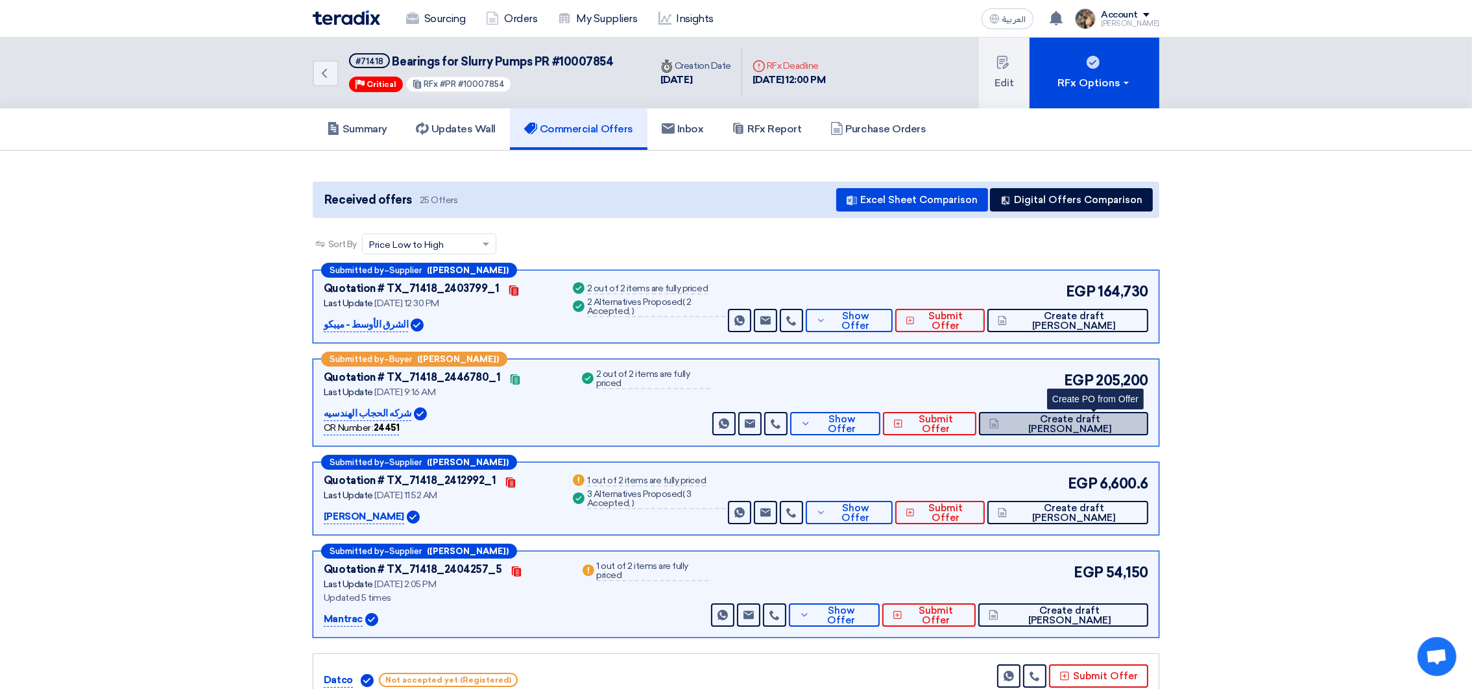
click at [1069, 423] on span "Create draft [PERSON_NAME]" at bounding box center [1071, 424] width 136 height 19
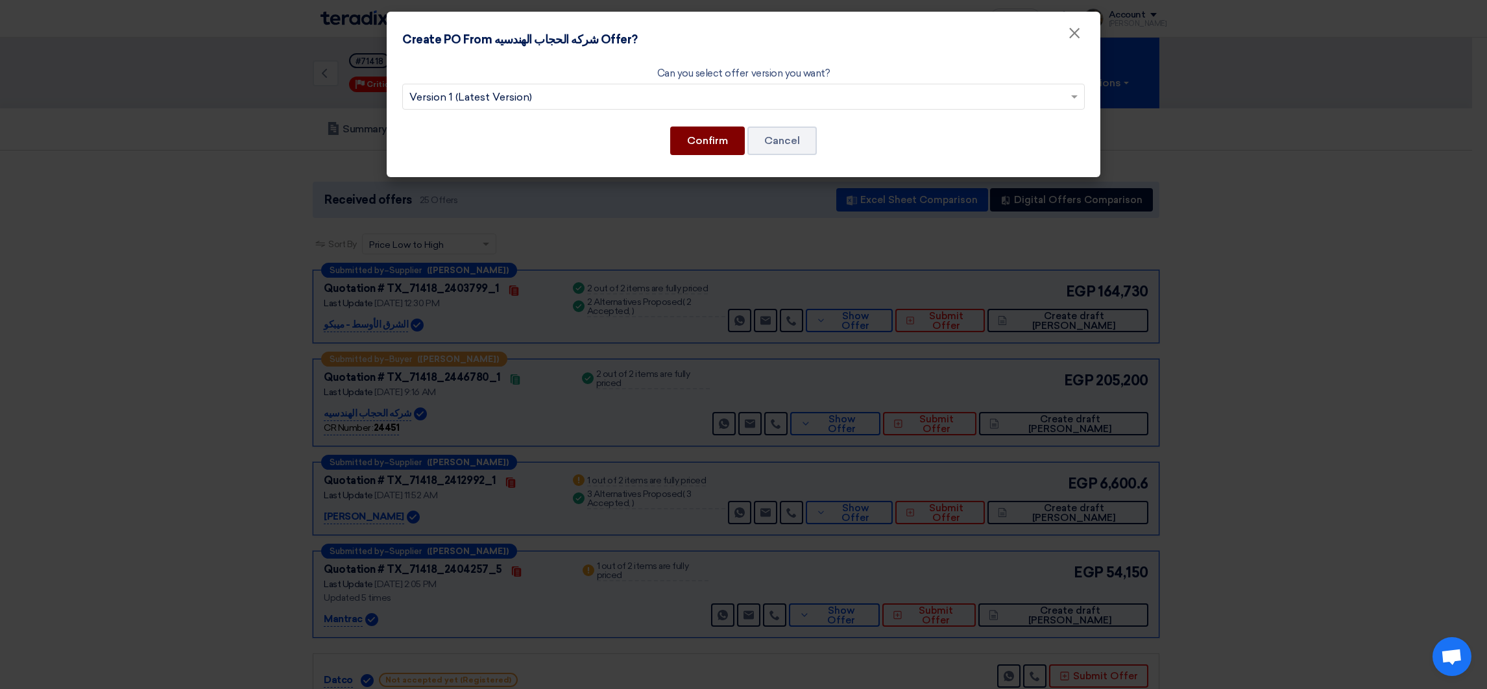
click at [702, 145] on button "Confirm" at bounding box center [707, 141] width 75 height 29
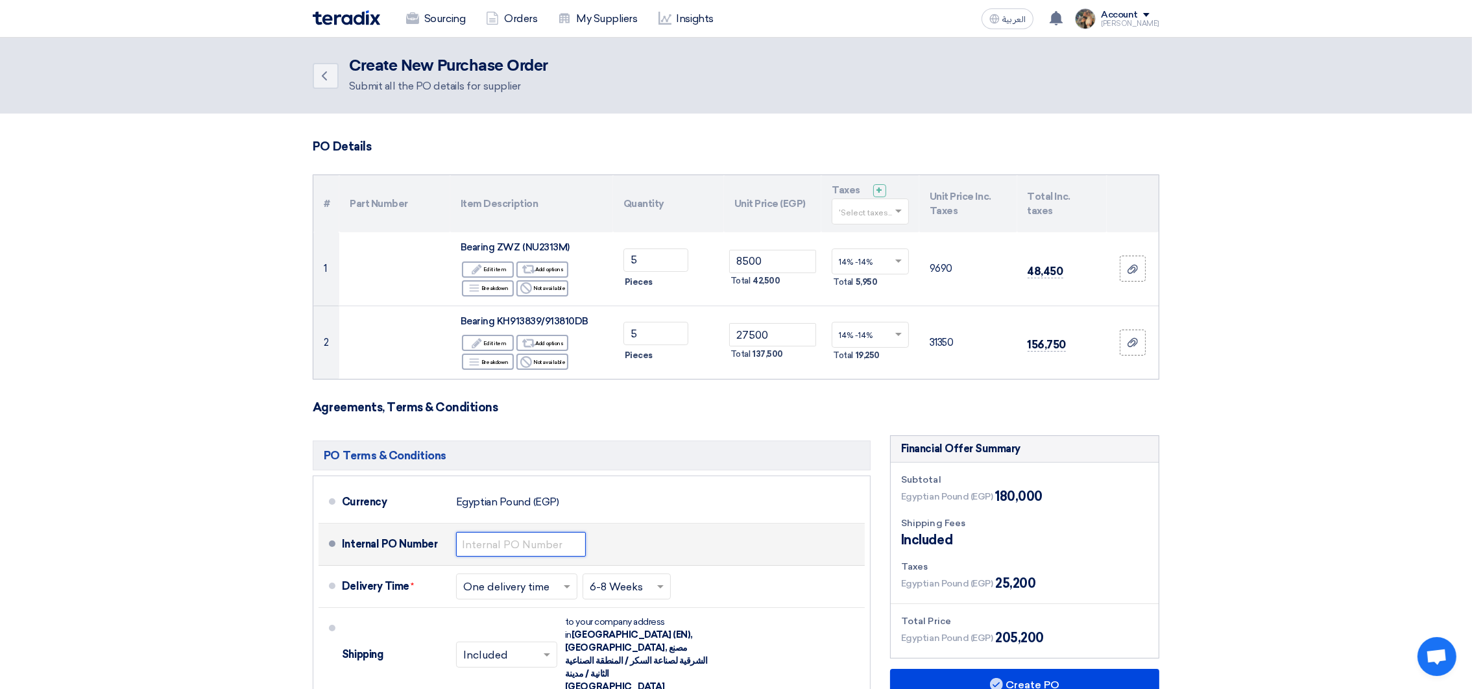
click at [539, 550] on input "text" at bounding box center [521, 544] width 130 height 25
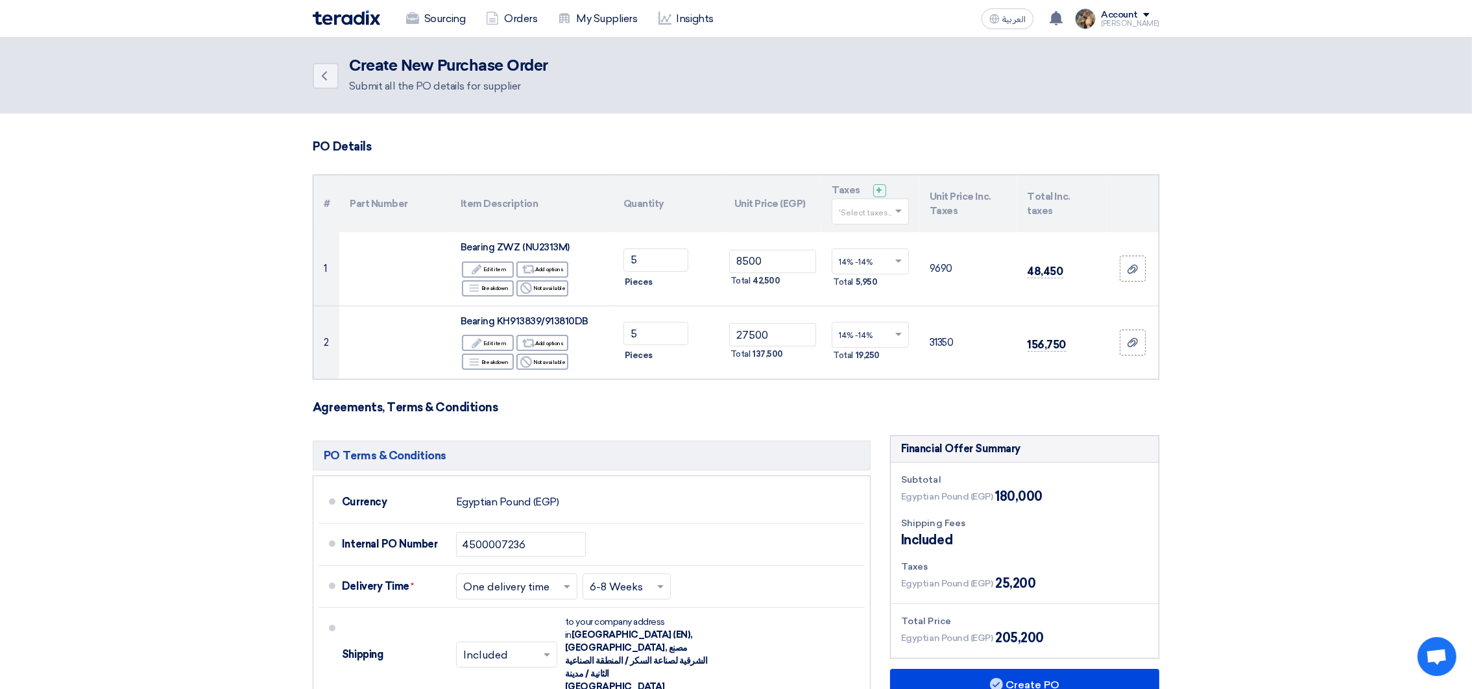
click at [586, 419] on form "PO Details # Part Number Item Description Quantity Unit Price (EGP) Taxes + 'Se…" at bounding box center [736, 514] width 847 height 749
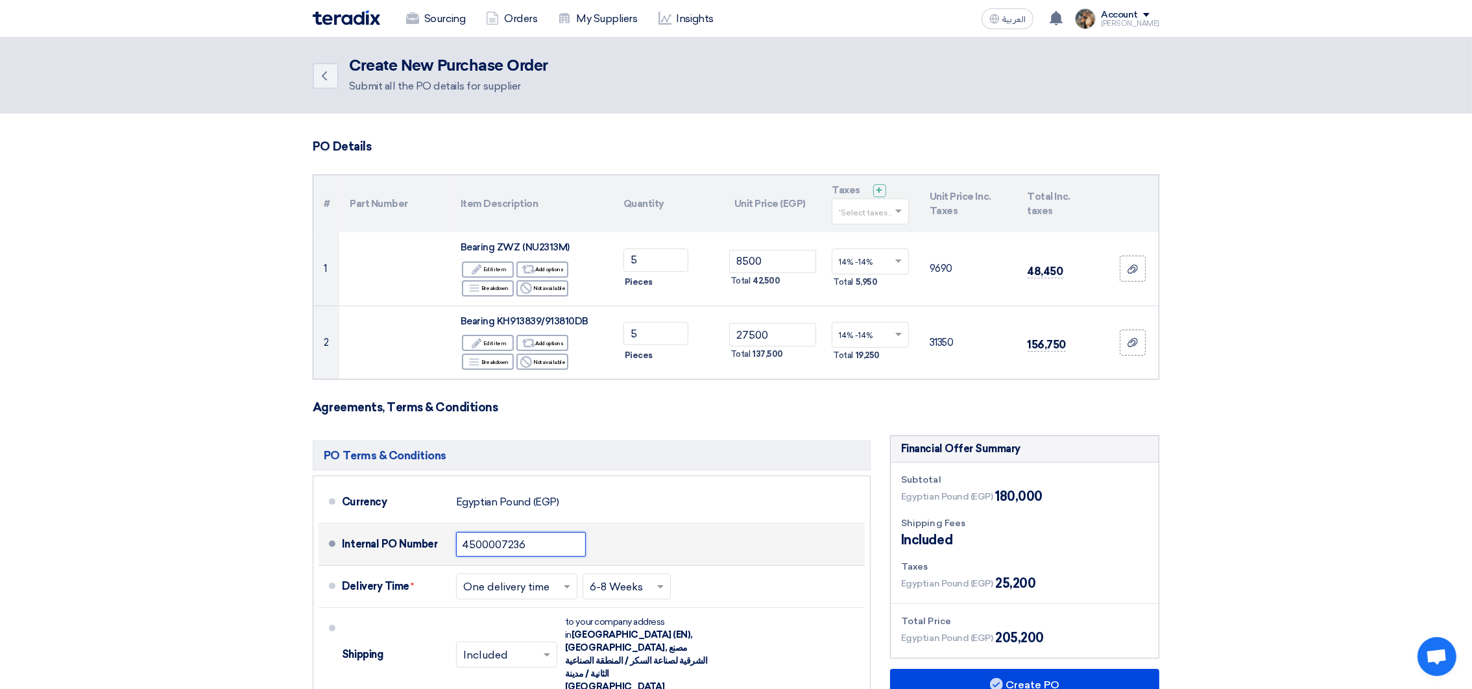
drag, startPoint x: 501, startPoint y: 546, endPoint x: 636, endPoint y: 546, distance: 135.0
click at [636, 546] on div "Internal PO Number 4500007236" at bounding box center [601, 544] width 518 height 31
type input "4500009570"
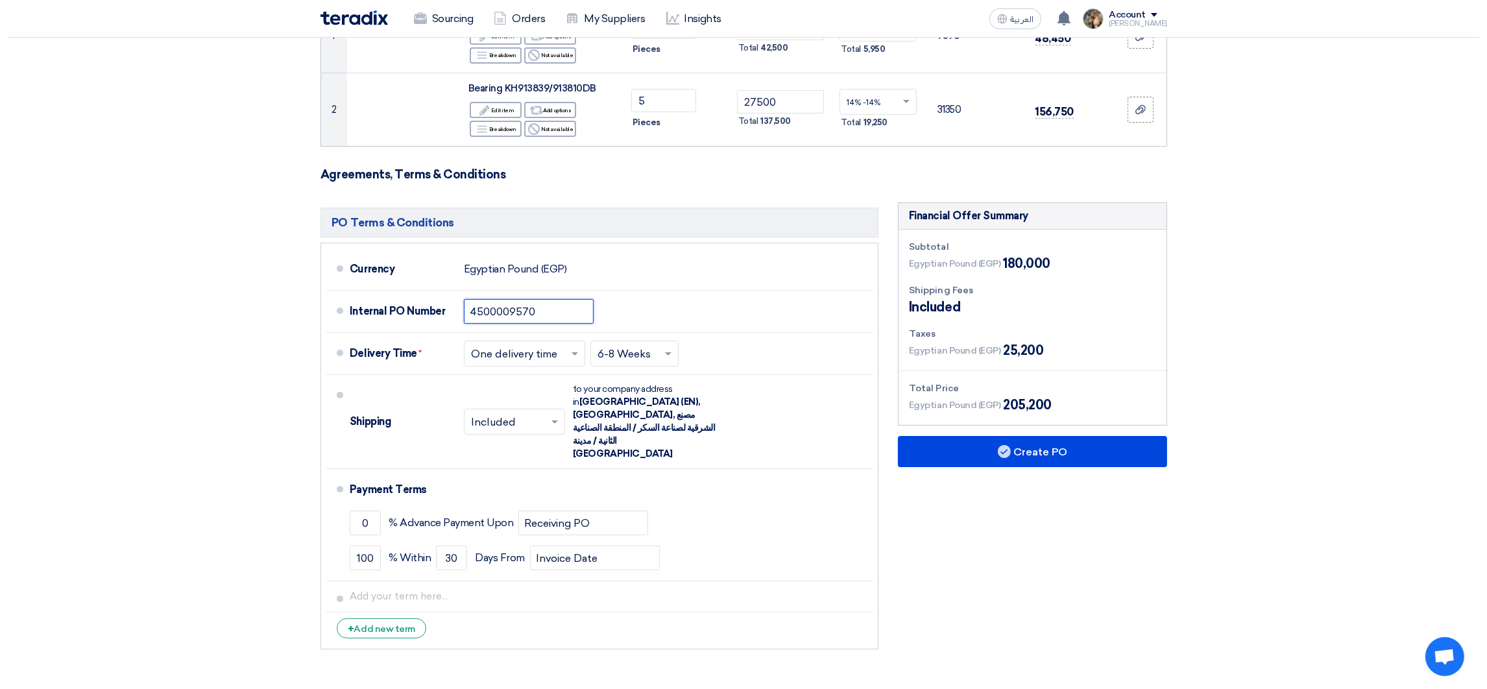
scroll to position [486, 0]
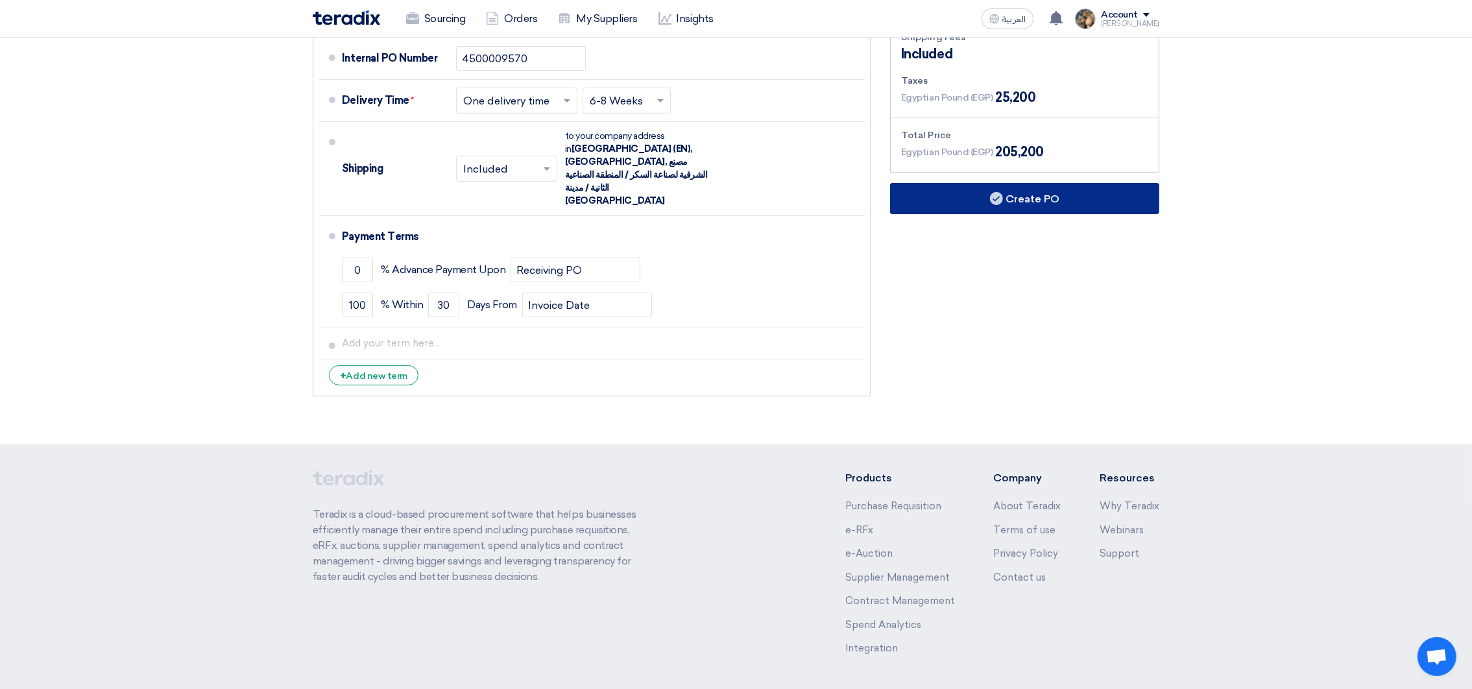
click at [1007, 195] on button "Create PO" at bounding box center [1024, 198] width 269 height 31
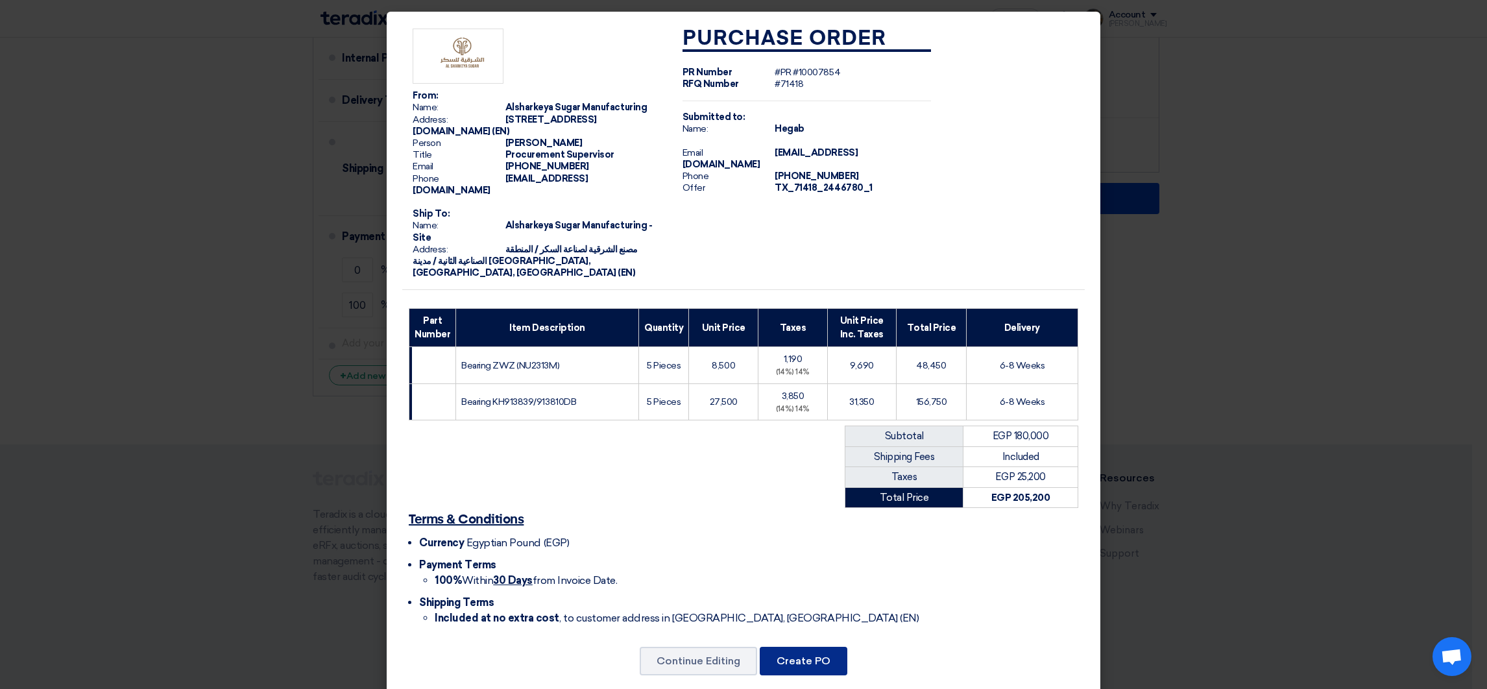
click at [814, 655] on button "Create PO" at bounding box center [804, 661] width 88 height 29
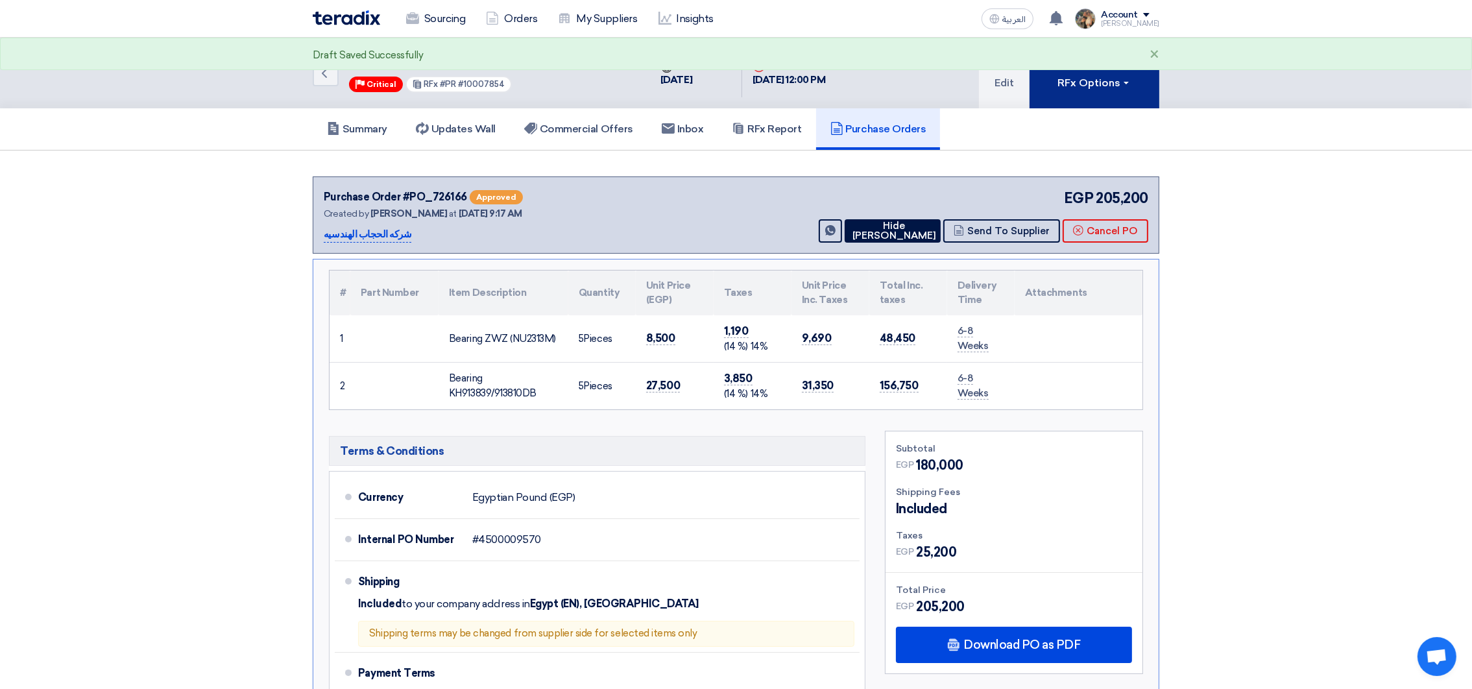
click at [1060, 99] on button "RFx Options" at bounding box center [1095, 73] width 130 height 71
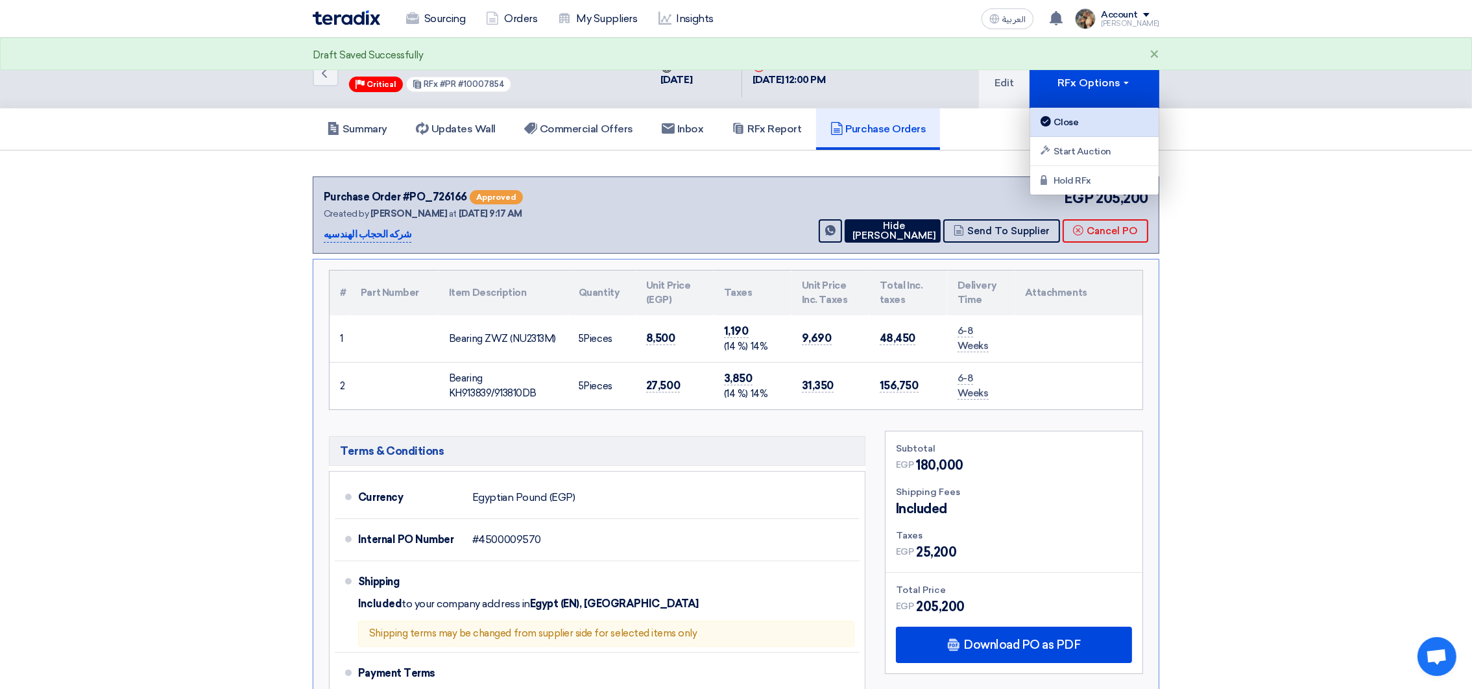
click at [1072, 117] on div "Close" at bounding box center [1094, 122] width 113 height 16
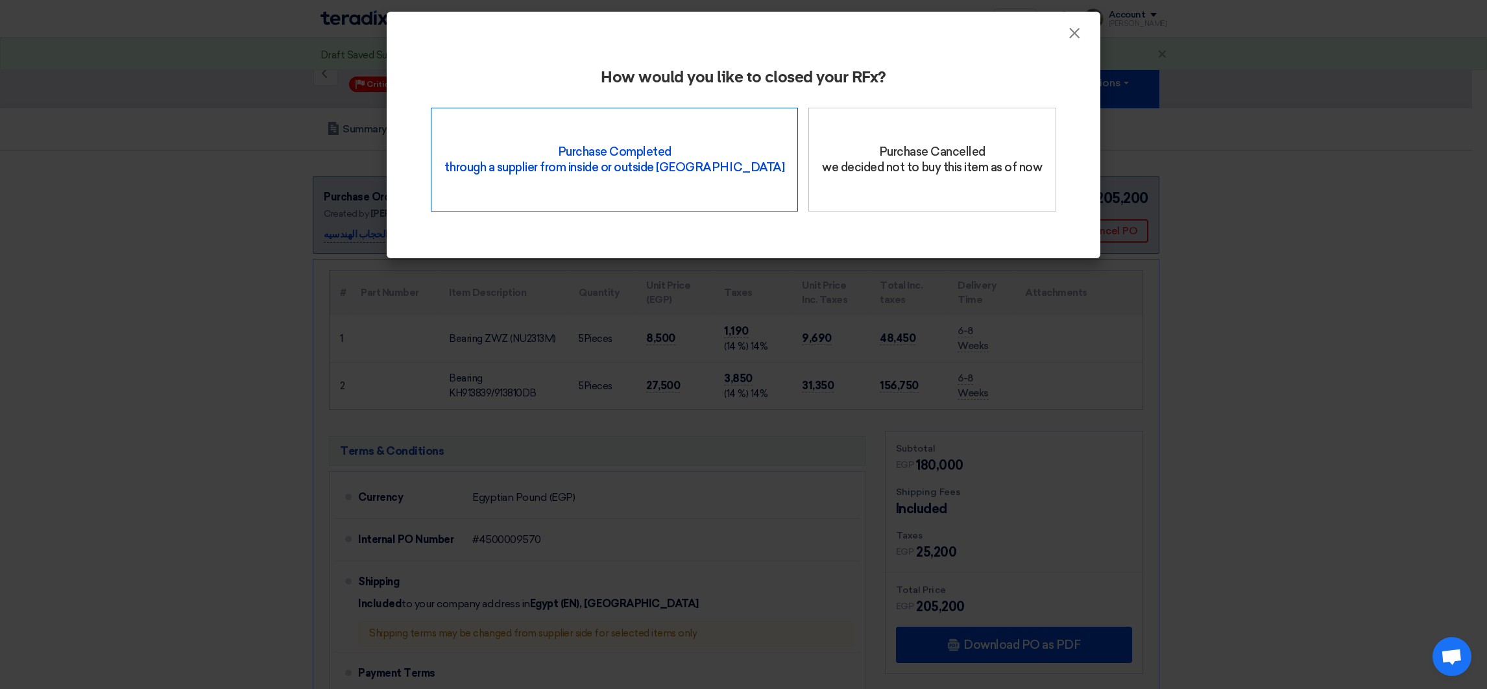
click at [648, 159] on div "Purchase Completed through a supplier from inside or outside Teradix" at bounding box center [614, 160] width 367 height 104
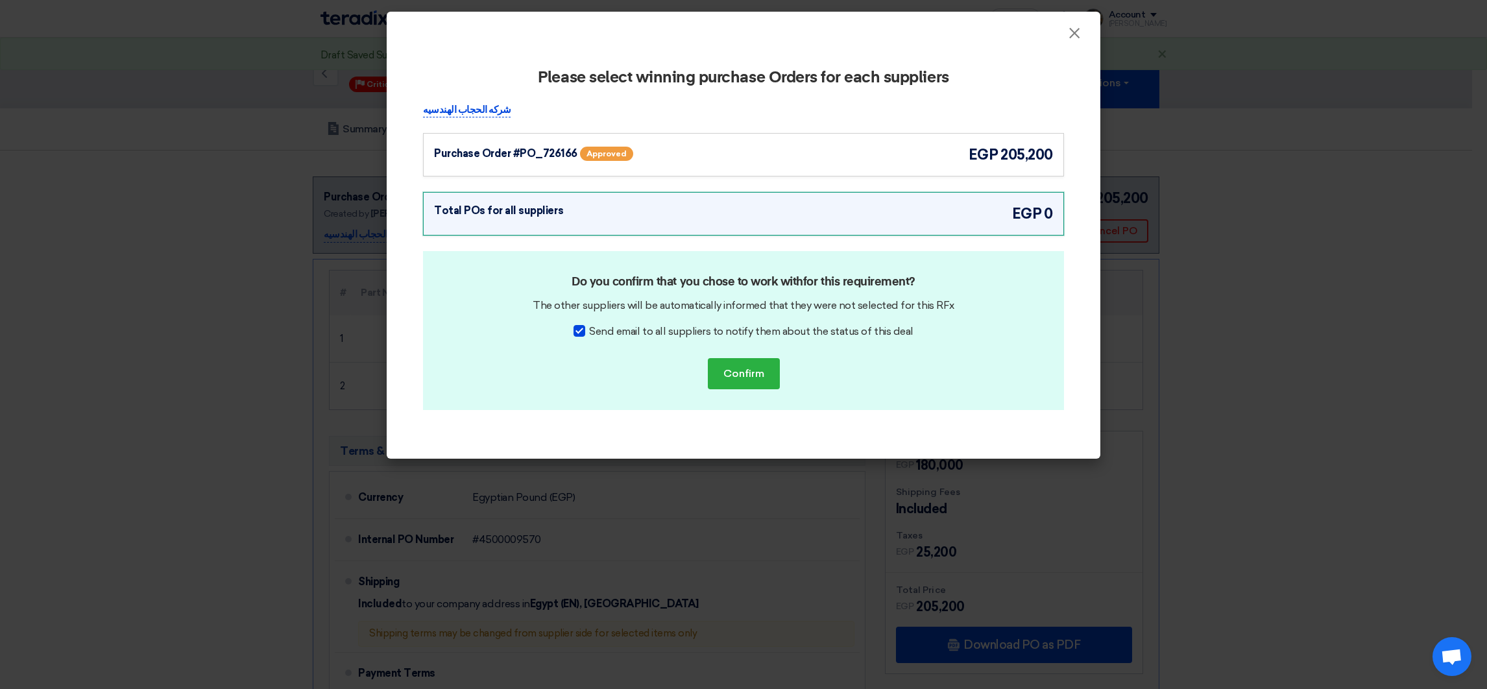
click at [871, 155] on div "Purchase Order #PO_726166 Approved egp 205,200" at bounding box center [743, 154] width 619 height 21
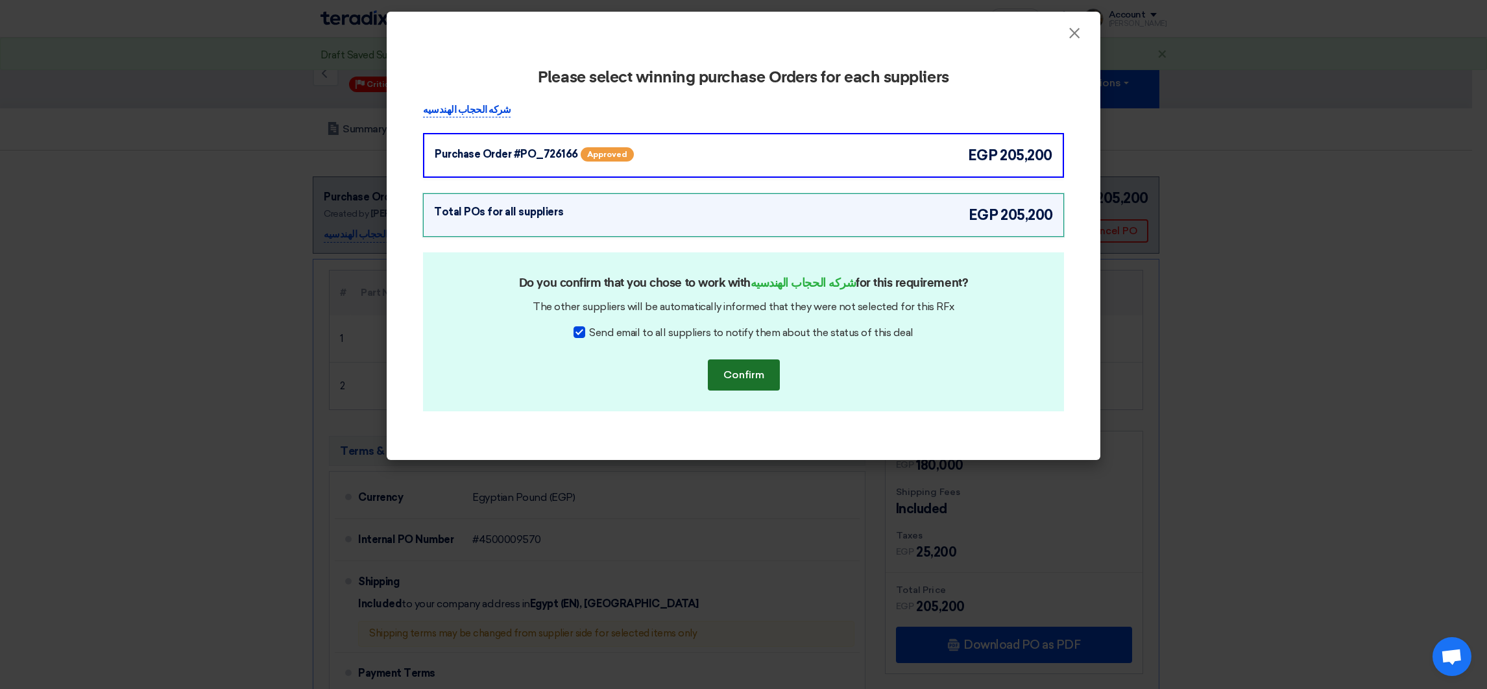
click at [744, 361] on button "Confirm" at bounding box center [744, 374] width 72 height 31
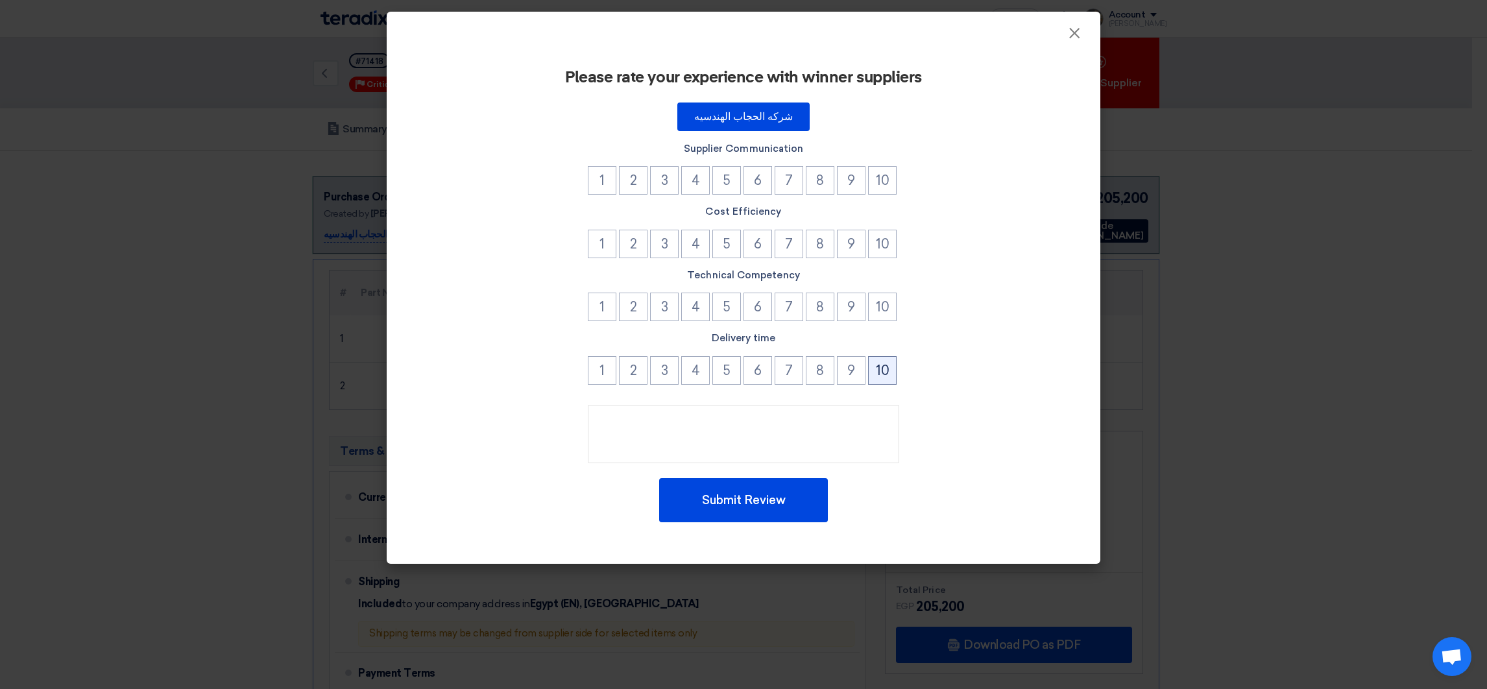
click at [885, 373] on button "10" at bounding box center [882, 370] width 29 height 29
click at [885, 289] on div "Technical Competency 1 2 3 4 5 6 7 8 9 10" at bounding box center [743, 296] width 641 height 57
click at [881, 313] on button "10" at bounding box center [882, 307] width 29 height 29
click at [887, 236] on button "10" at bounding box center [882, 244] width 29 height 29
click at [887, 186] on button "10" at bounding box center [882, 180] width 29 height 29
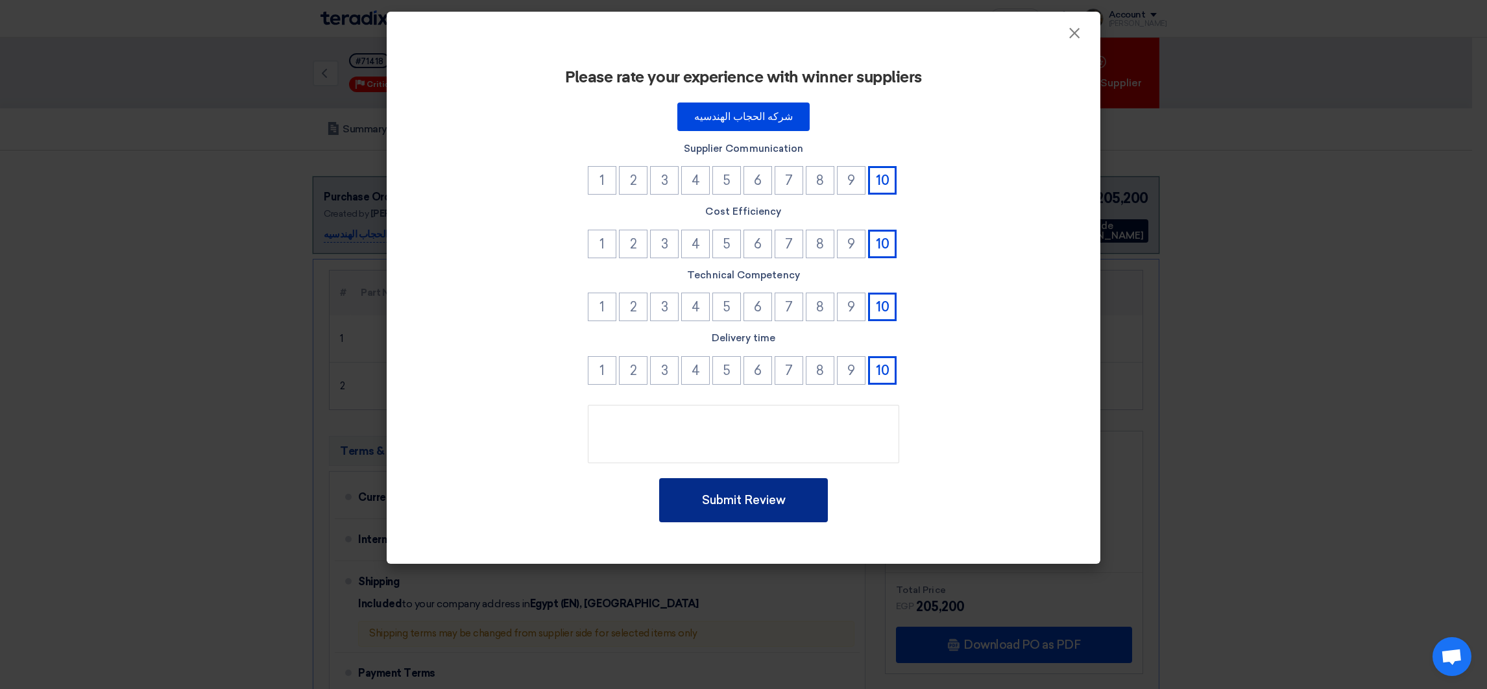
click at [746, 496] on button "Submit Review" at bounding box center [743, 500] width 169 height 44
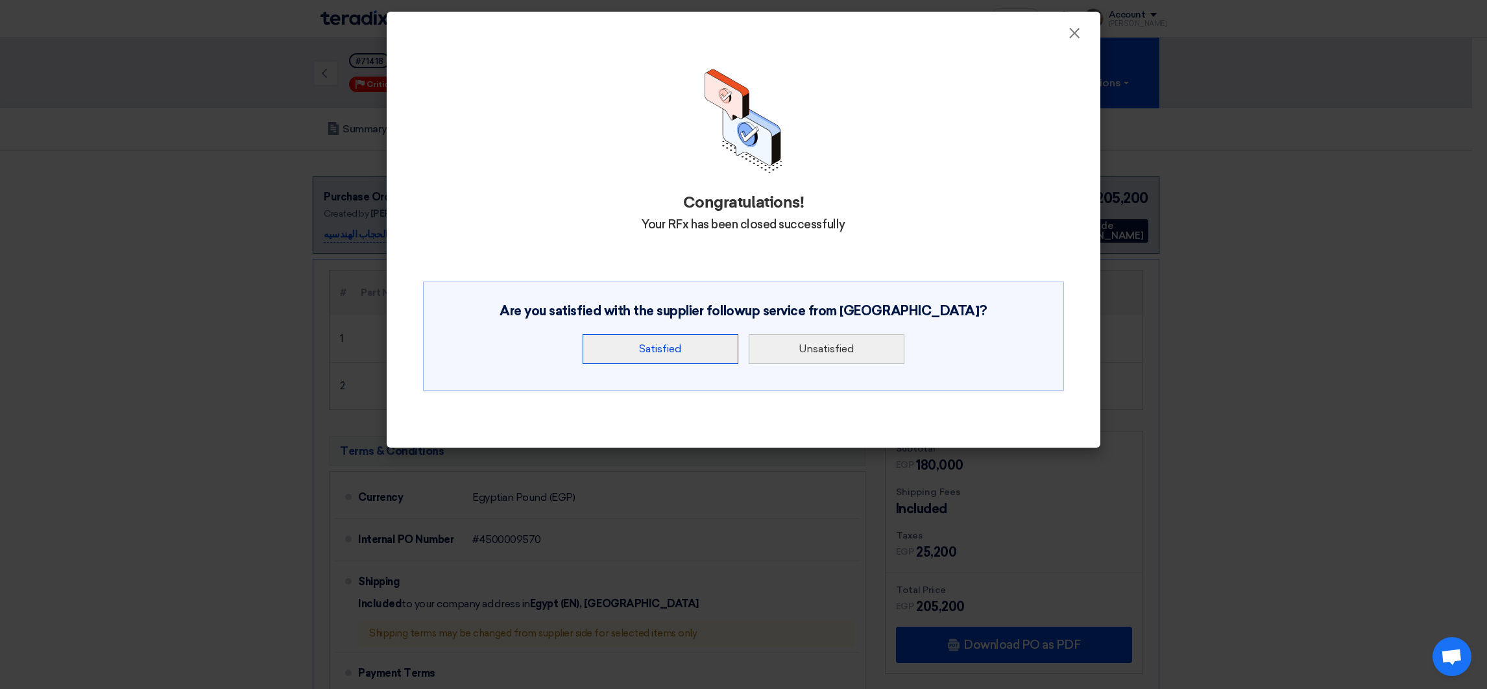
click at [673, 350] on button "Satisfied" at bounding box center [661, 349] width 156 height 30
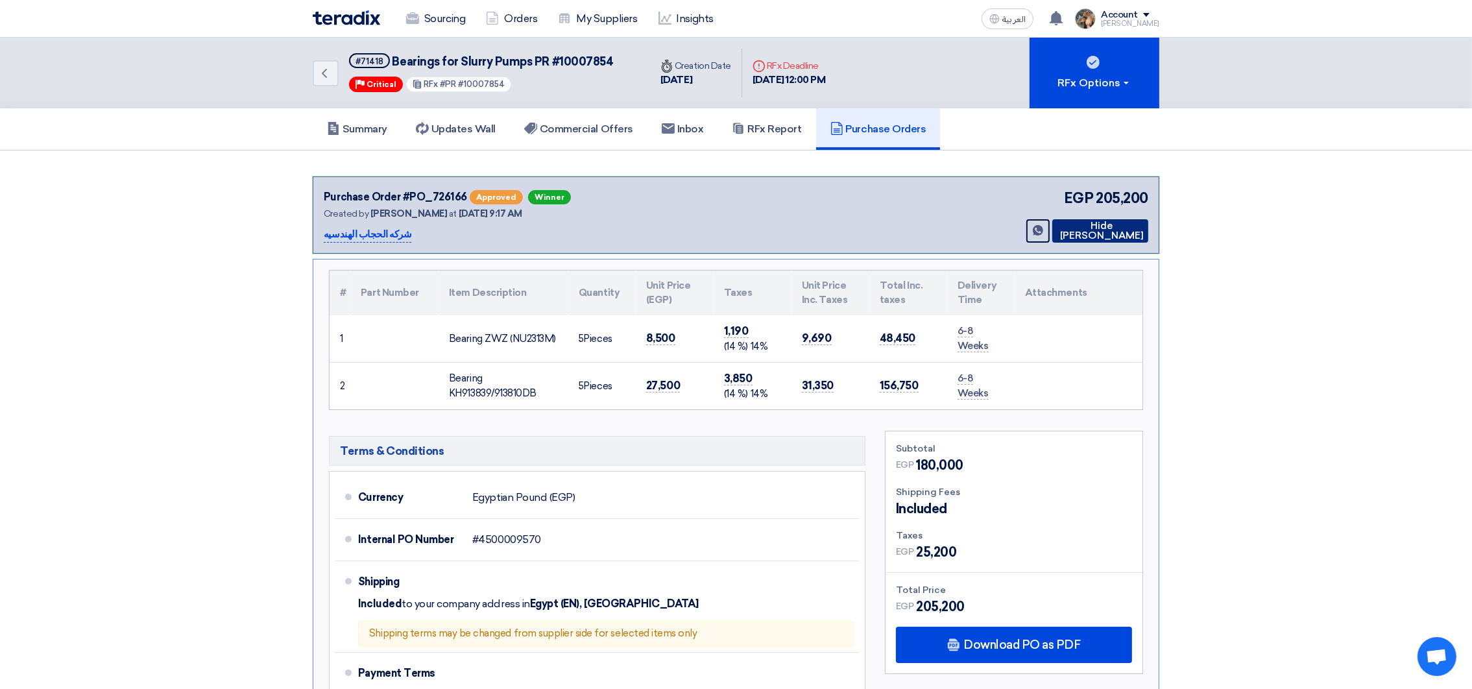
click at [1057, 225] on icon at bounding box center [1057, 230] width 0 height 10
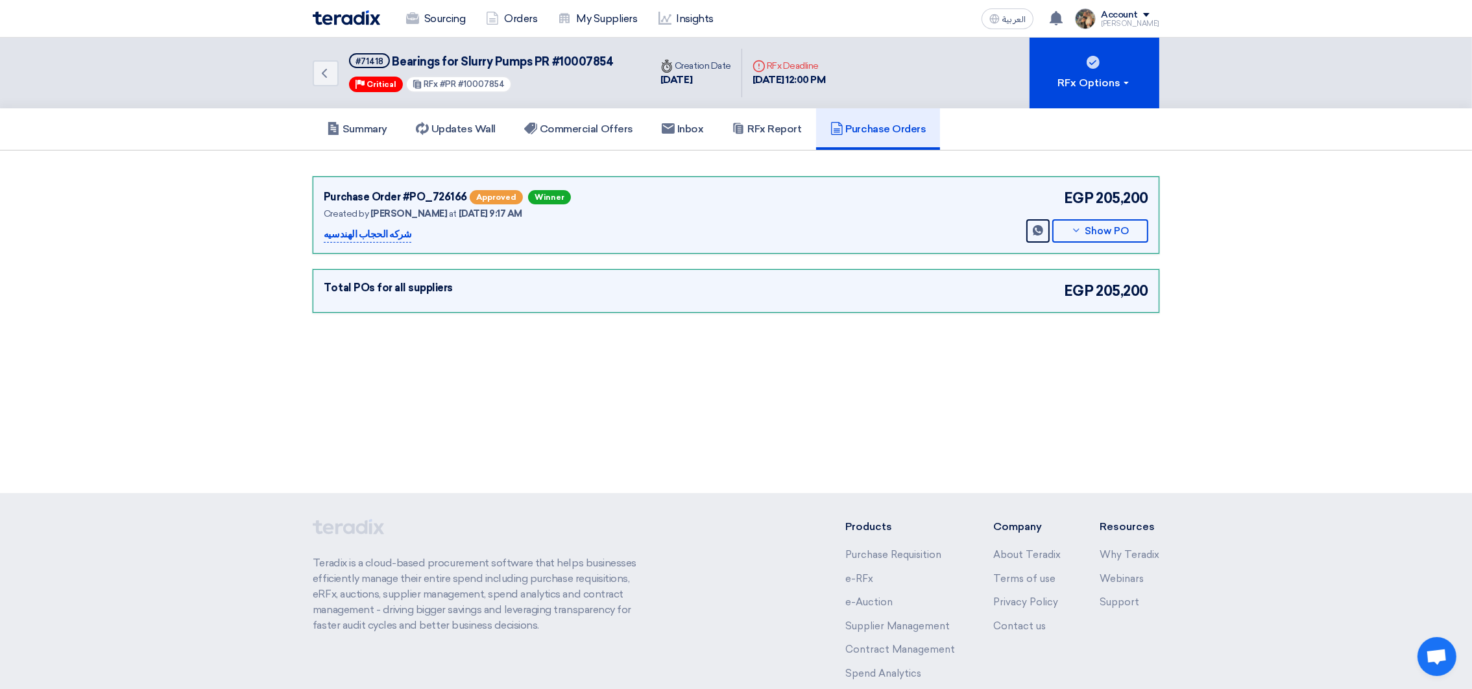
click at [333, 25] on div "Sourcing Orders My Suppliers Insights" at bounding box center [567, 19] width 508 height 29
click at [337, 17] on img at bounding box center [346, 17] width 67 height 15
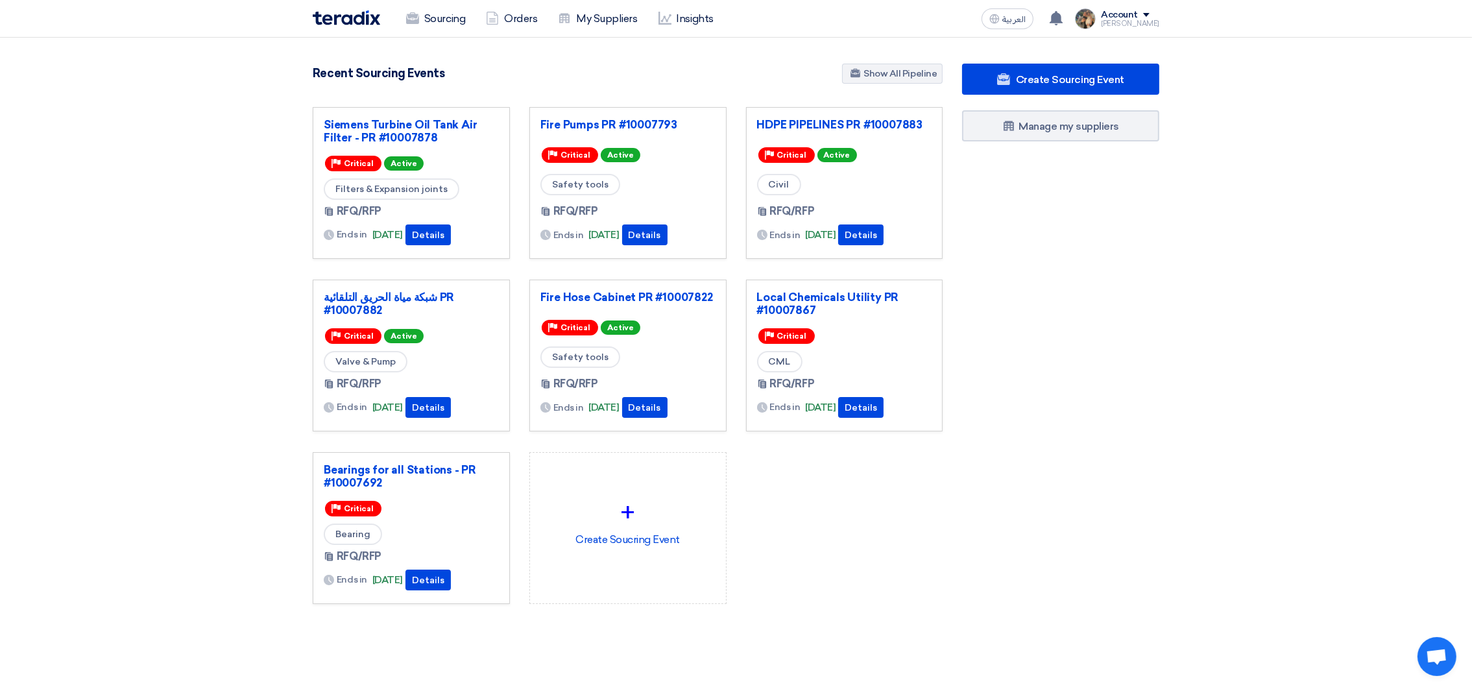
click at [777, 91] on div "3050 RFx remaining 9 Auctions remaining Create Sourcing Event" at bounding box center [628, 355] width 650 height 582
click at [1070, 21] on div "You have a new offer for 'Fire Pumps PR #10007793' request with total price '34…" at bounding box center [1057, 19] width 26 height 26
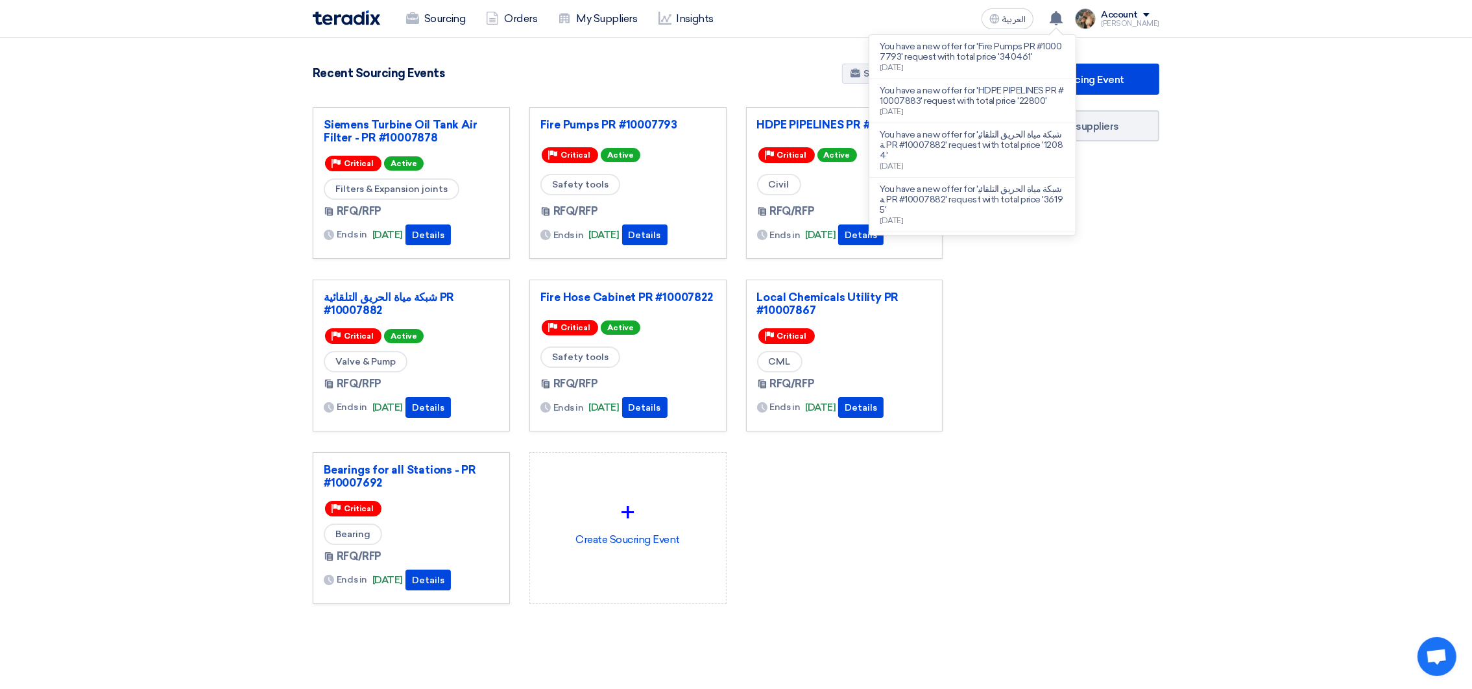
click at [780, 60] on section "3050 RFx remaining 9 Auctions remaining Create Sourcing Event" at bounding box center [736, 365] width 1472 height 655
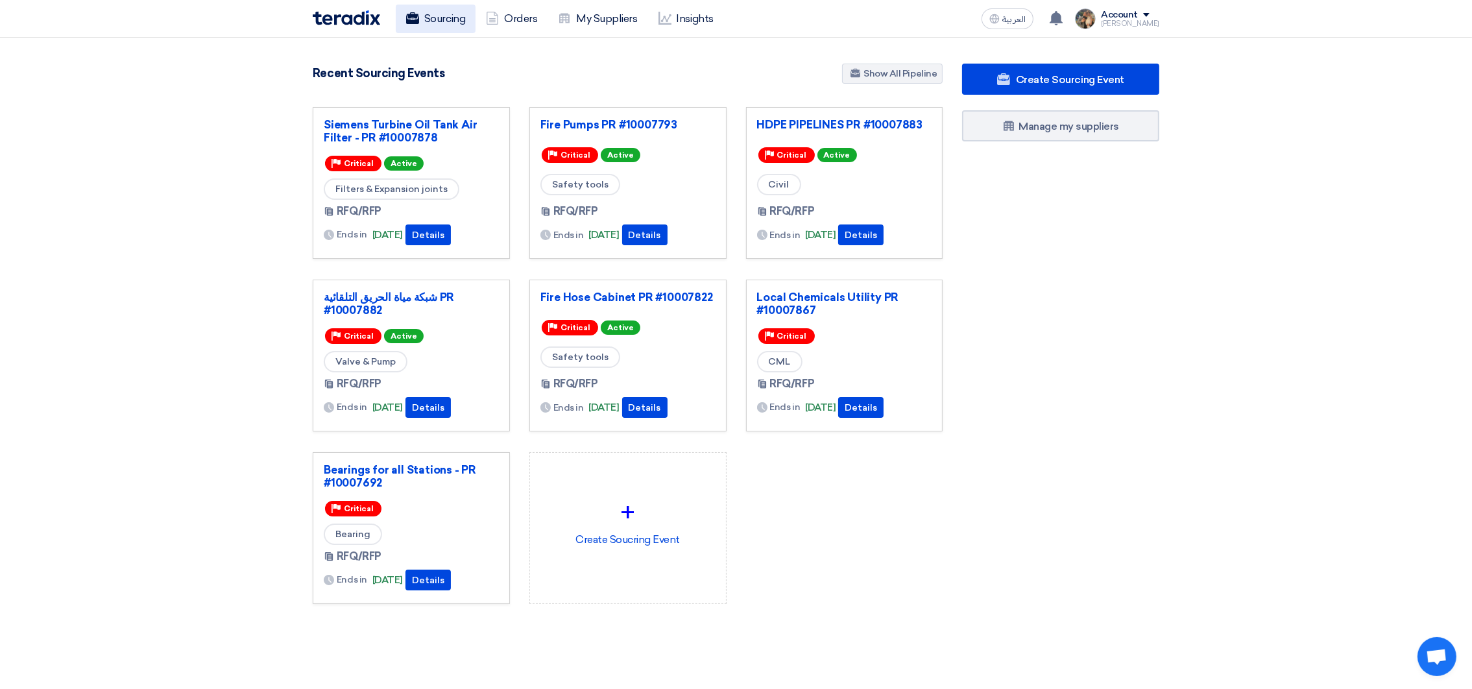
click at [433, 21] on link "Sourcing" at bounding box center [436, 19] width 80 height 29
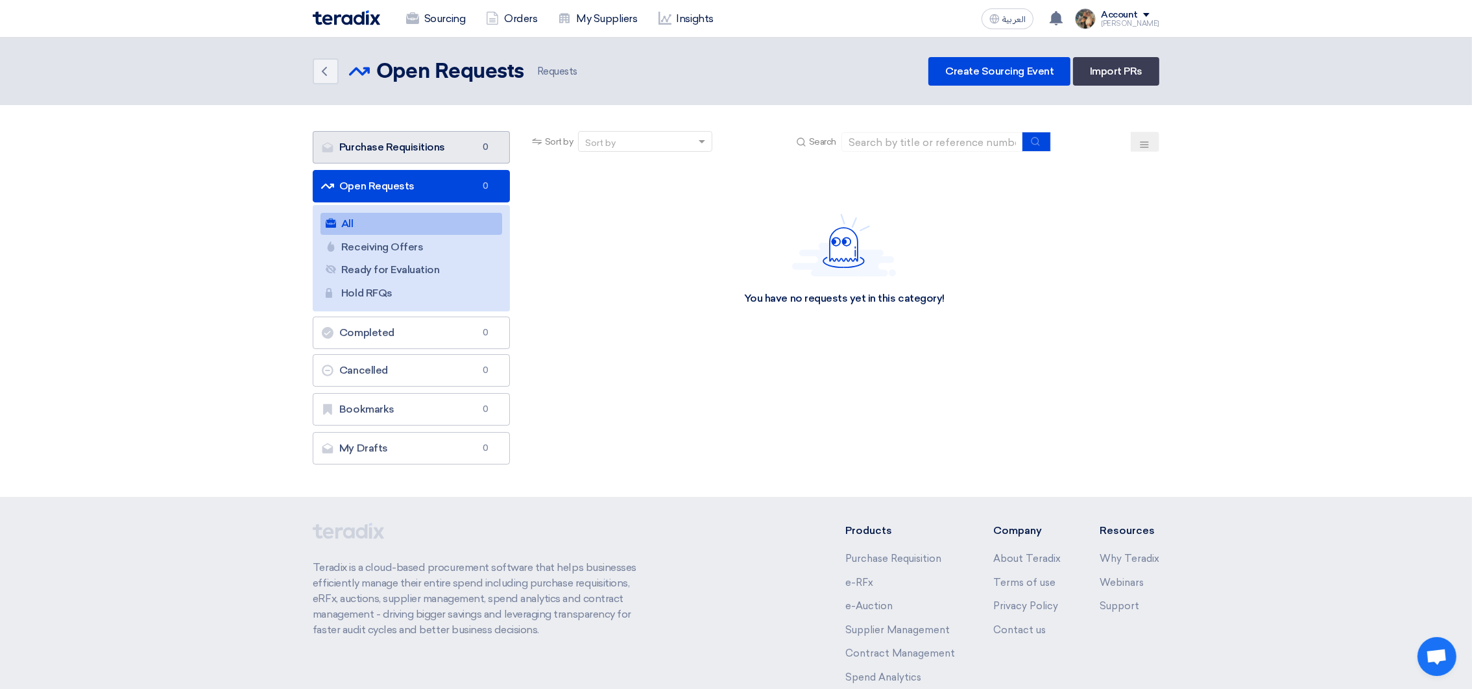
click at [419, 147] on link "Purchase Requisitions Purchase Requisitions 0" at bounding box center [411, 147] width 197 height 32
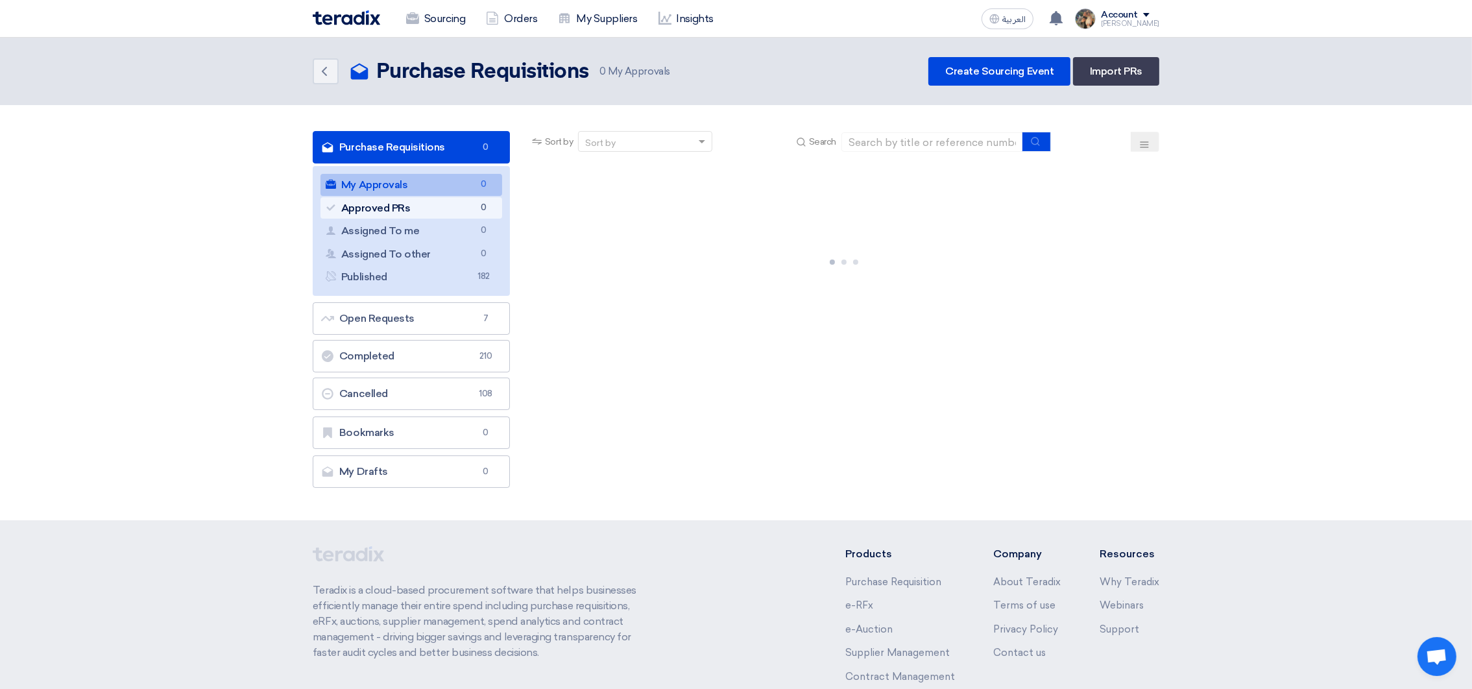
click at [426, 213] on link "Approved PRs Approved PRs 0" at bounding box center [412, 208] width 182 height 22
click at [434, 232] on link "Assigned To me Assigned To me 0" at bounding box center [412, 231] width 182 height 22
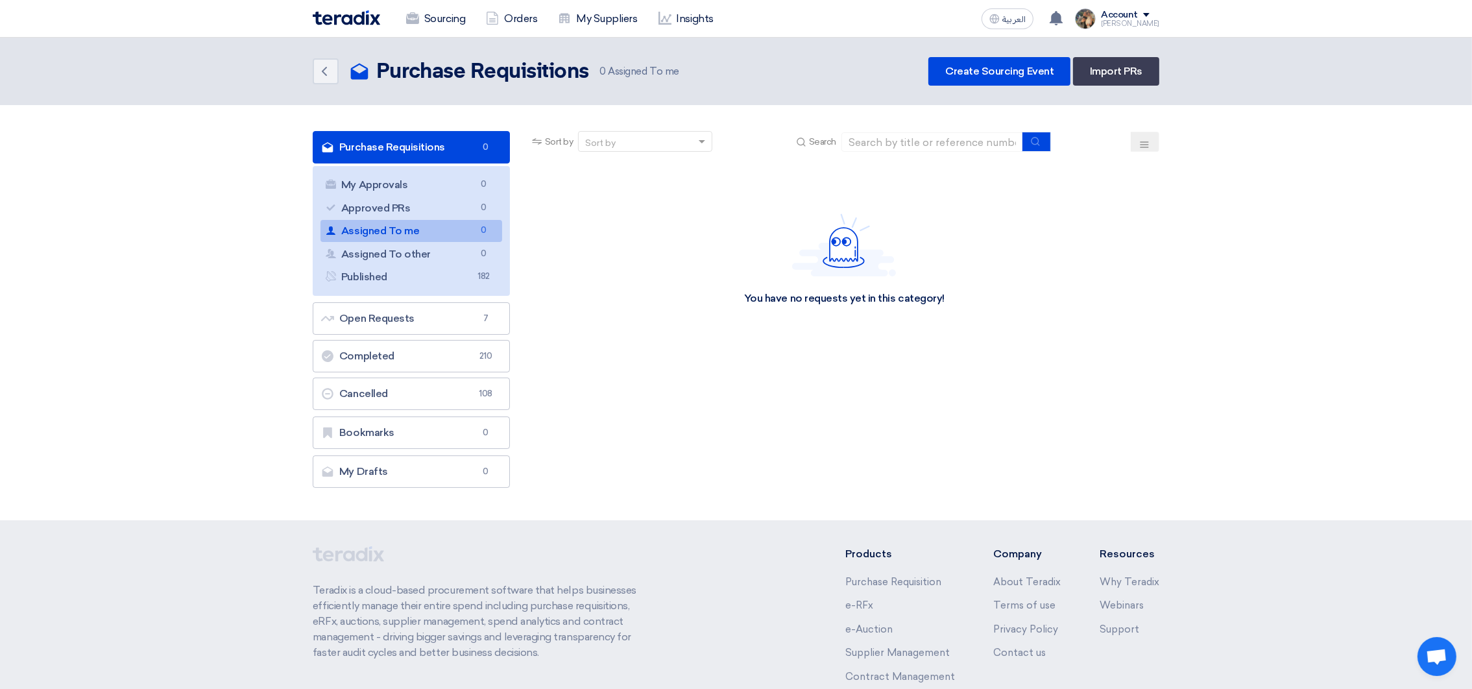
click at [249, 190] on section "Purchase Requisitions Purchase Requisitions 0 My Approvals My Approvals 0 Appro…" at bounding box center [736, 312] width 1472 height 415
click at [332, 18] on img at bounding box center [346, 17] width 67 height 15
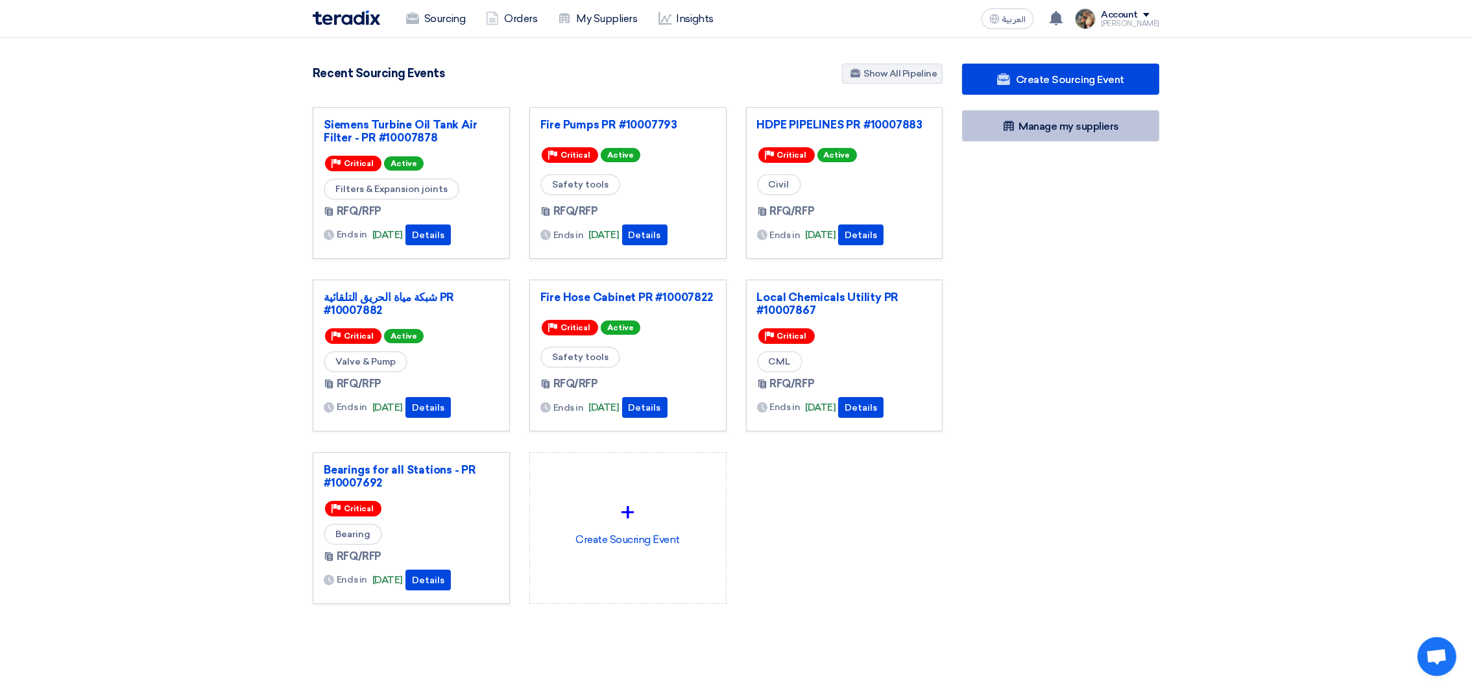
drag, startPoint x: 1053, startPoint y: 221, endPoint x: 1041, endPoint y: 117, distance: 103.9
click at [1053, 221] on div "Create Sourcing Event Manage my suppliers" at bounding box center [1061, 360] width 217 height 592
click at [1063, 22] on use at bounding box center [1056, 18] width 13 height 14
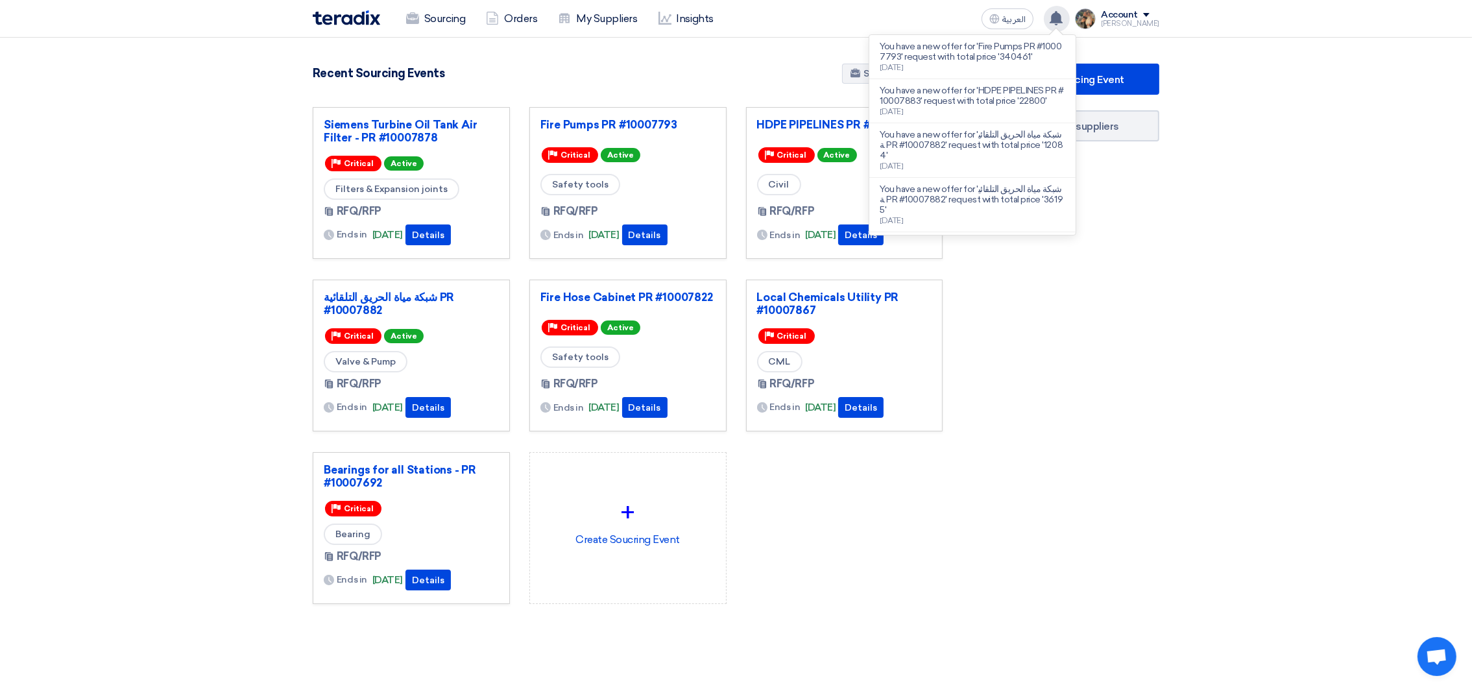
click at [1063, 22] on use at bounding box center [1056, 18] width 13 height 14
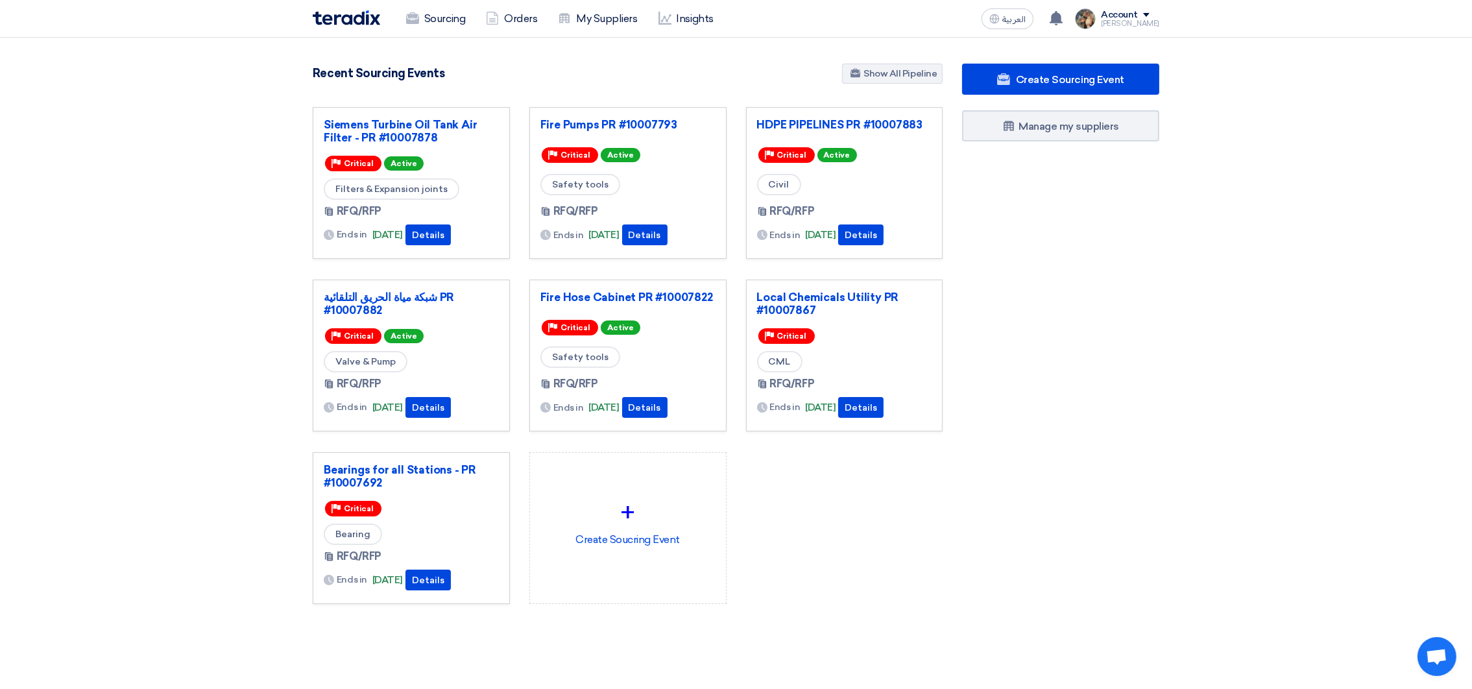
click at [770, 68] on div "Recent Sourcing Events Show All Pipeline" at bounding box center [628, 75] width 630 height 23
click at [1248, 412] on section "3050 RFx remaining 9 Auctions remaining Create Sourcing Event" at bounding box center [736, 365] width 1472 height 655
click at [1071, 232] on div "Create Sourcing Event Manage my suppliers" at bounding box center [1061, 360] width 217 height 592
click at [235, 347] on section "3050 RFx remaining 9 Auctions remaining Create Sourcing Event" at bounding box center [736, 365] width 1472 height 655
